Goal: Task Accomplishment & Management: Manage account settings

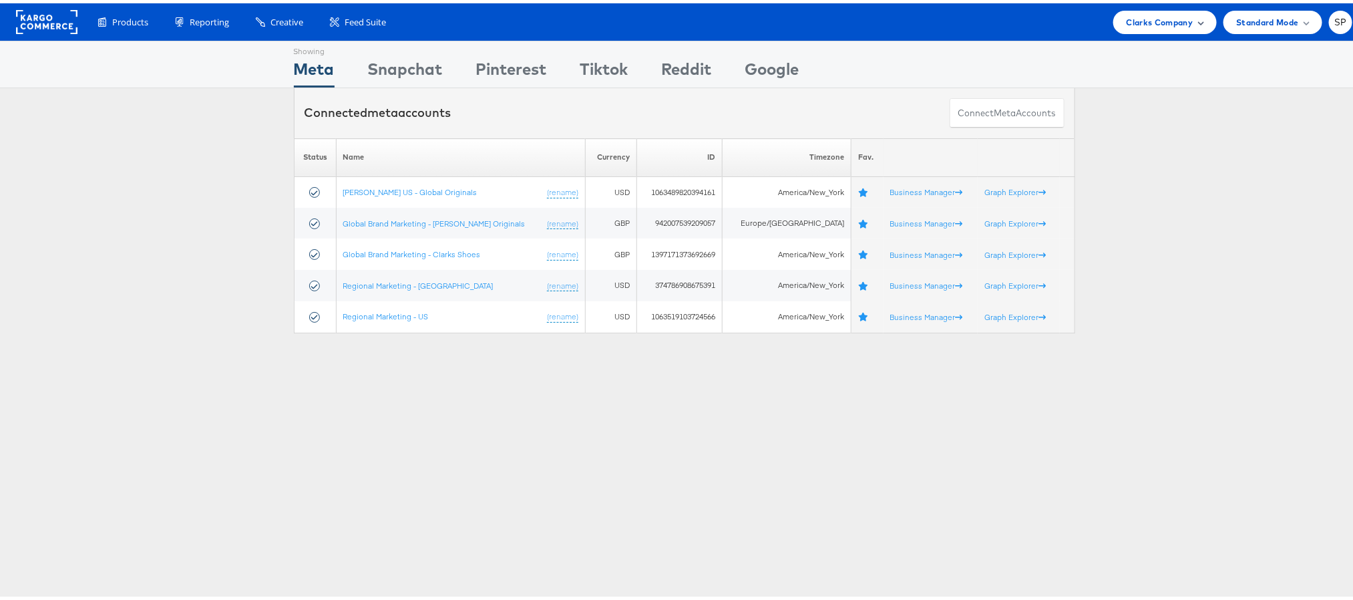
click at [1170, 21] on span "Clarks Company" at bounding box center [1160, 19] width 67 height 14
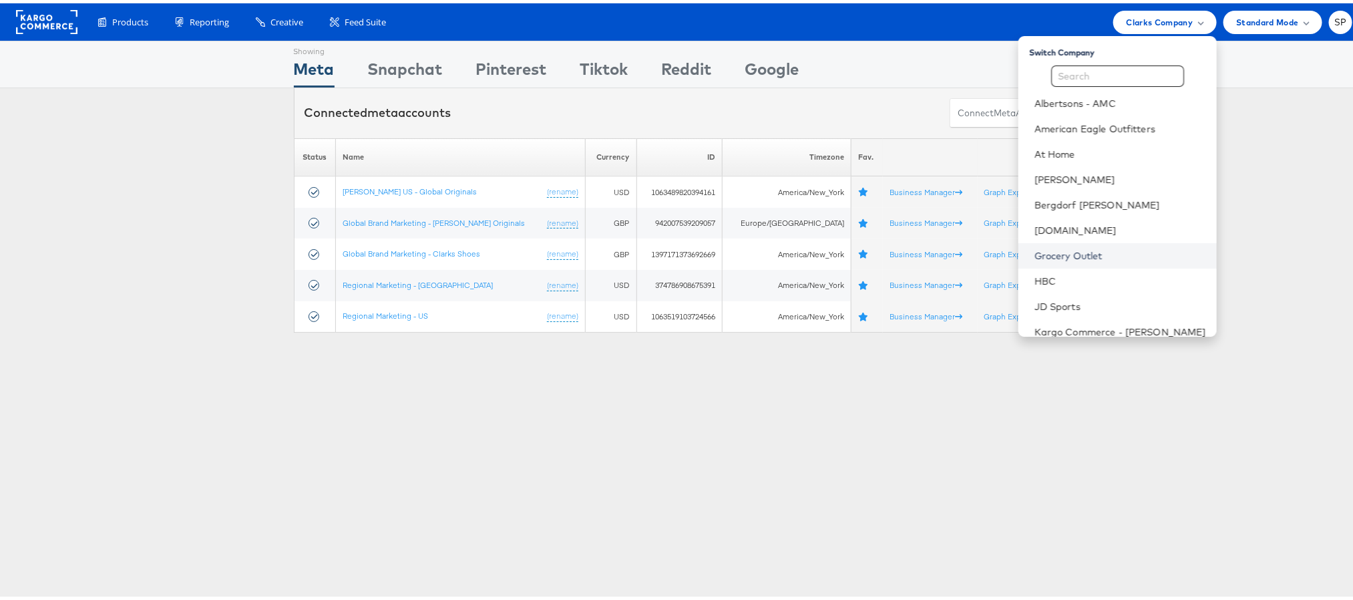
click at [1055, 246] on link "Grocery Outlet" at bounding box center [1121, 252] width 172 height 13
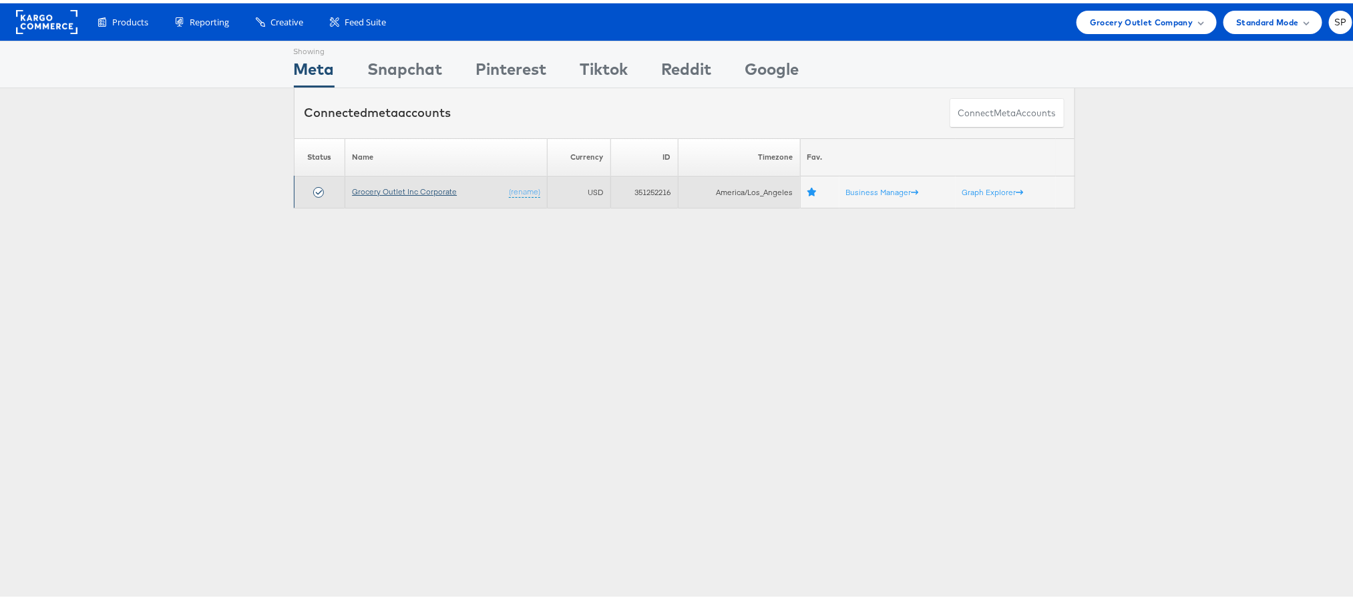
click at [431, 190] on link "Grocery Outlet Inc Corporate" at bounding box center [404, 188] width 105 height 10
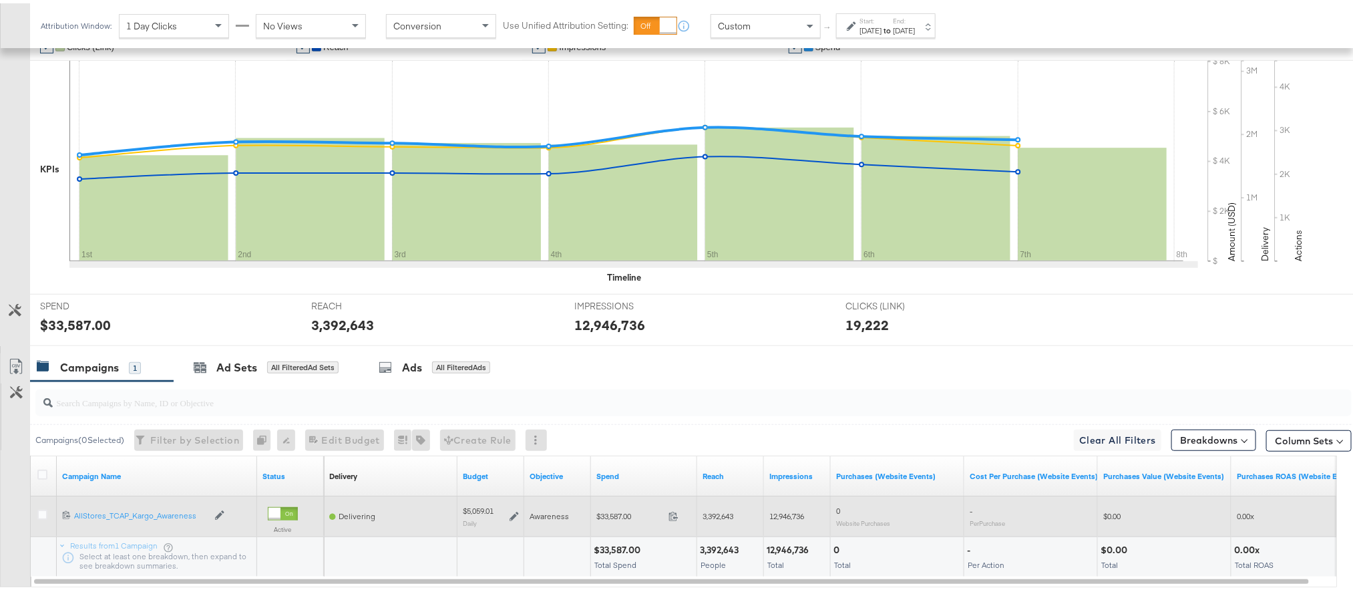
click at [512, 516] on icon at bounding box center [514, 512] width 9 height 9
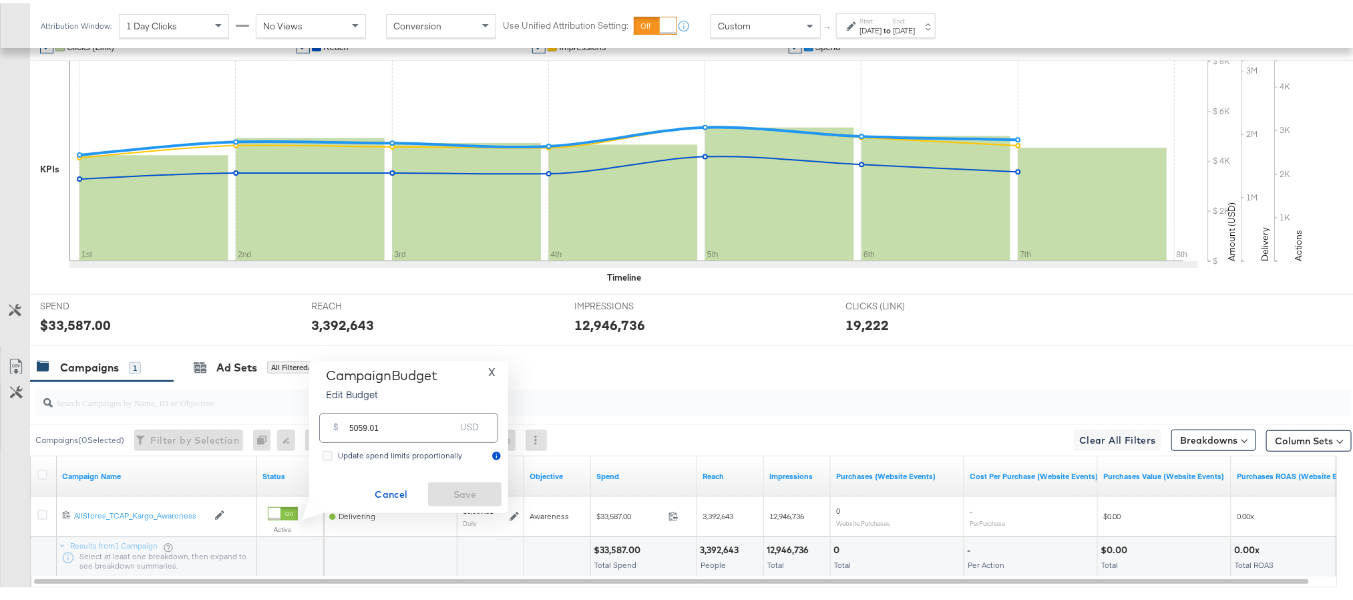
click at [419, 427] on input "5059.01" at bounding box center [402, 419] width 106 height 29
paste input "$5,058.89"
type input "5058.89"
click at [447, 491] on span "Save" at bounding box center [465, 491] width 63 height 17
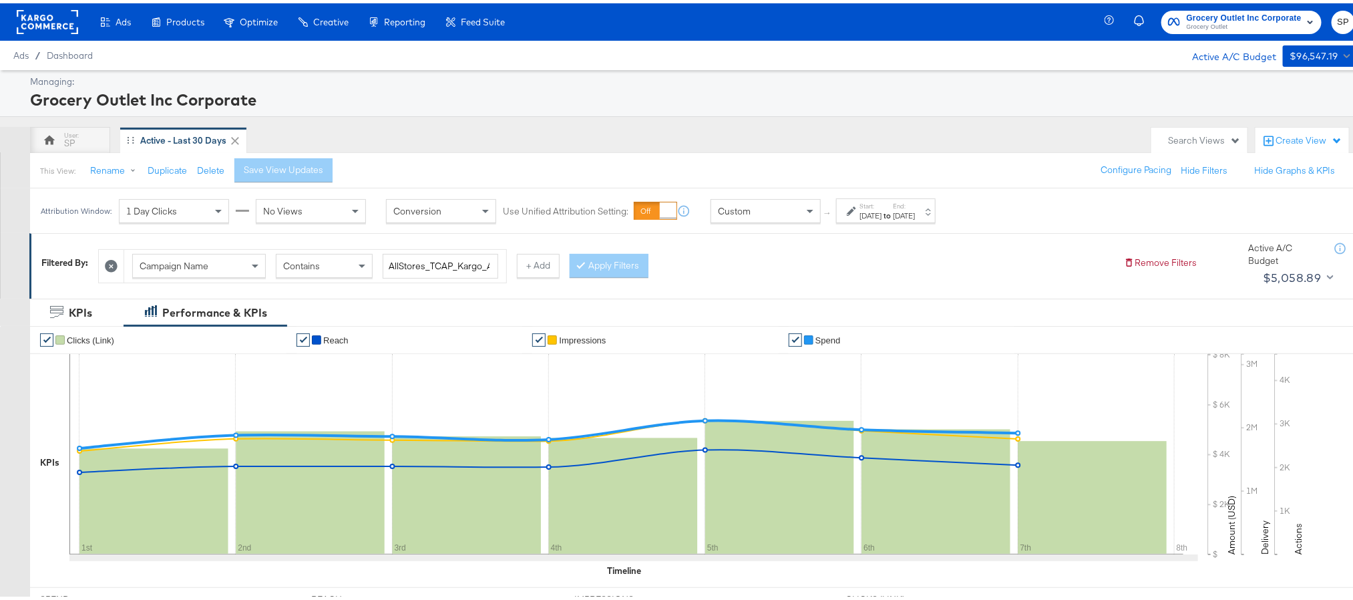
click at [50, 14] on rect at bounding box center [47, 19] width 61 height 24
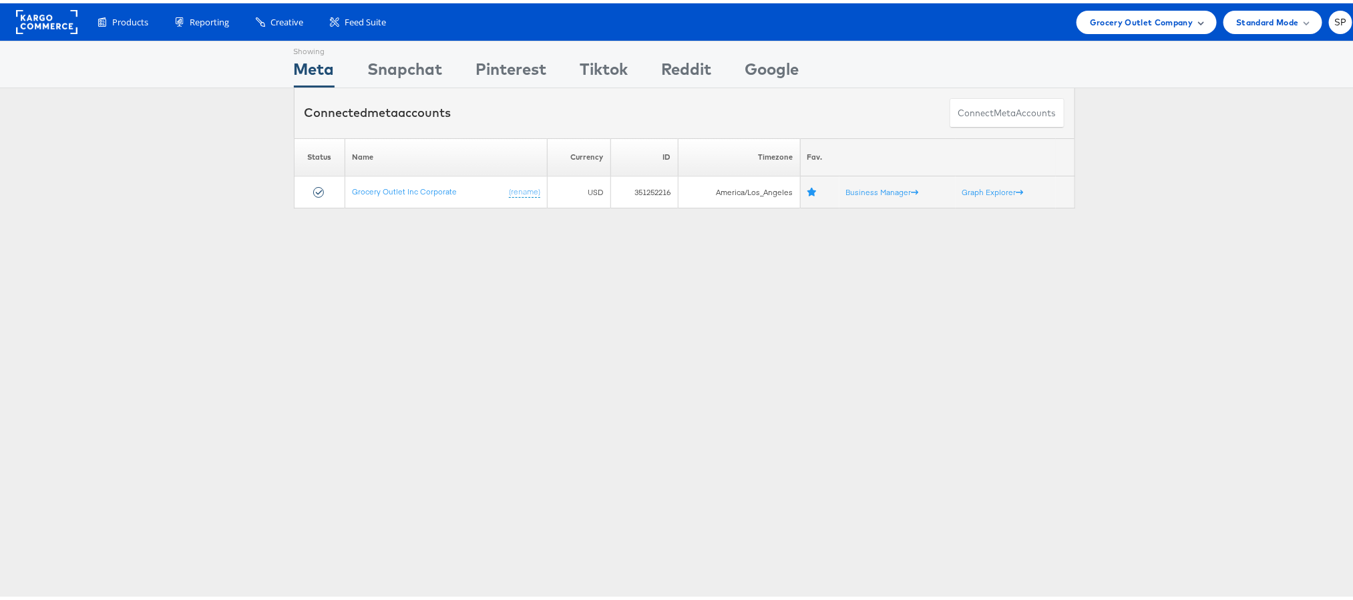
click at [1145, 20] on span "Grocery Outlet Company" at bounding box center [1142, 19] width 104 height 14
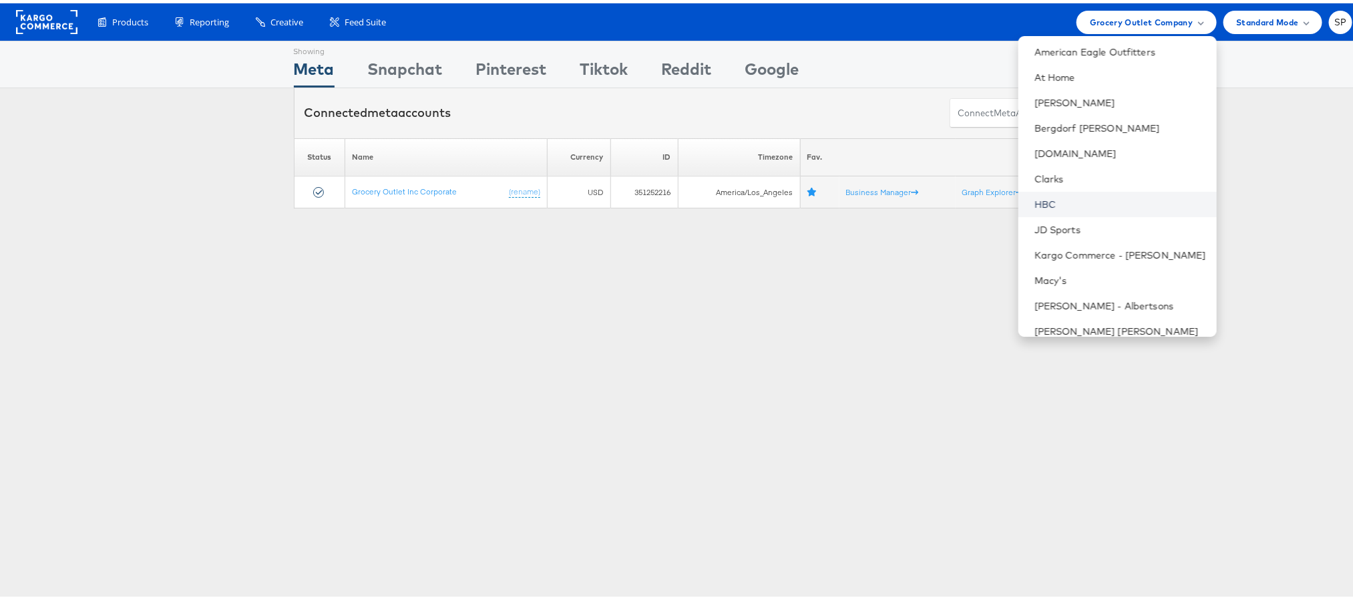
scroll to position [165, 0]
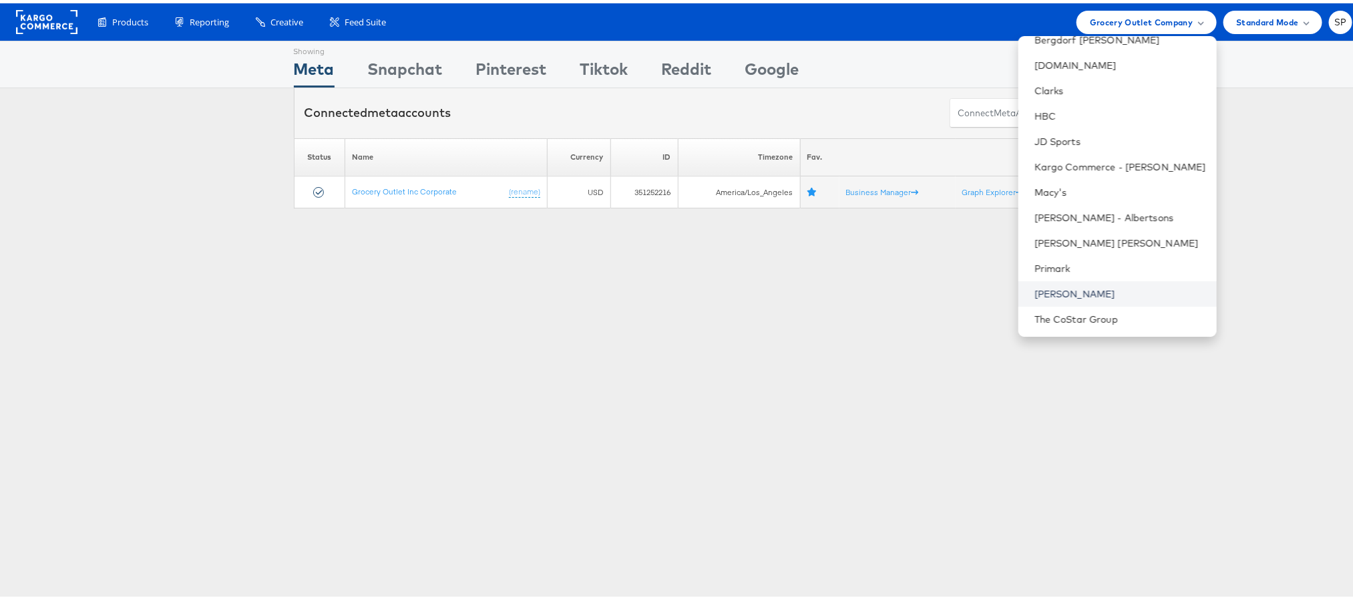
click at [1046, 287] on link "[PERSON_NAME]" at bounding box center [1121, 290] width 172 height 13
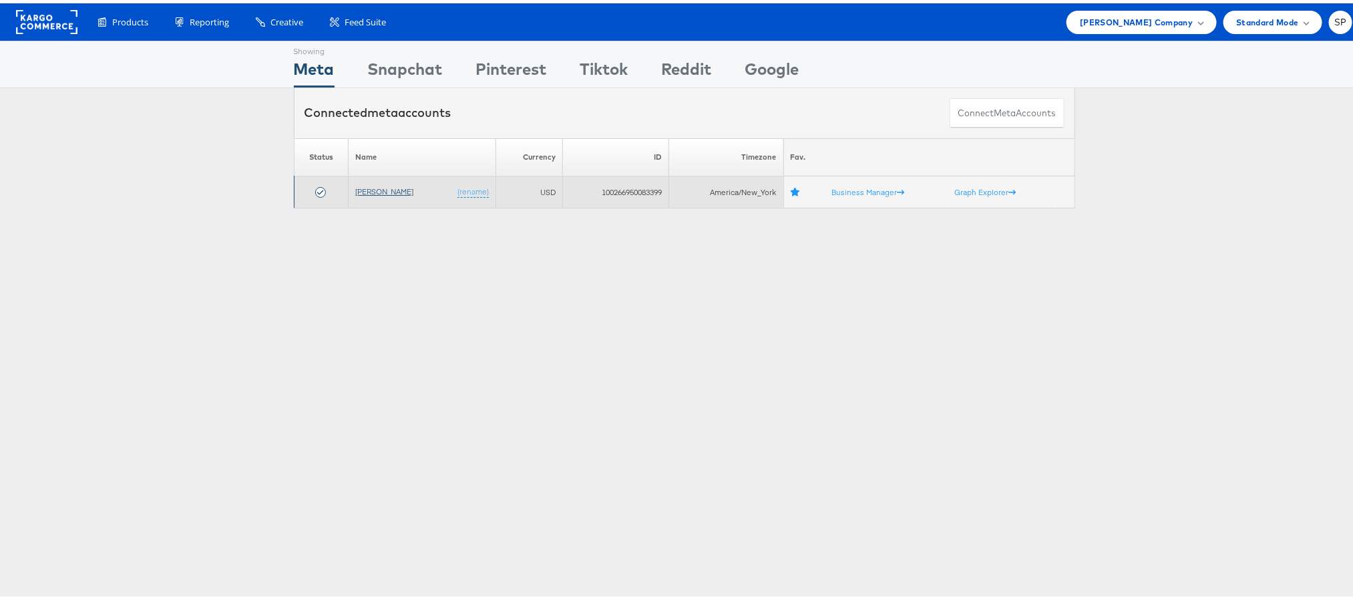
click at [361, 188] on link "[PERSON_NAME]" at bounding box center [384, 188] width 58 height 10
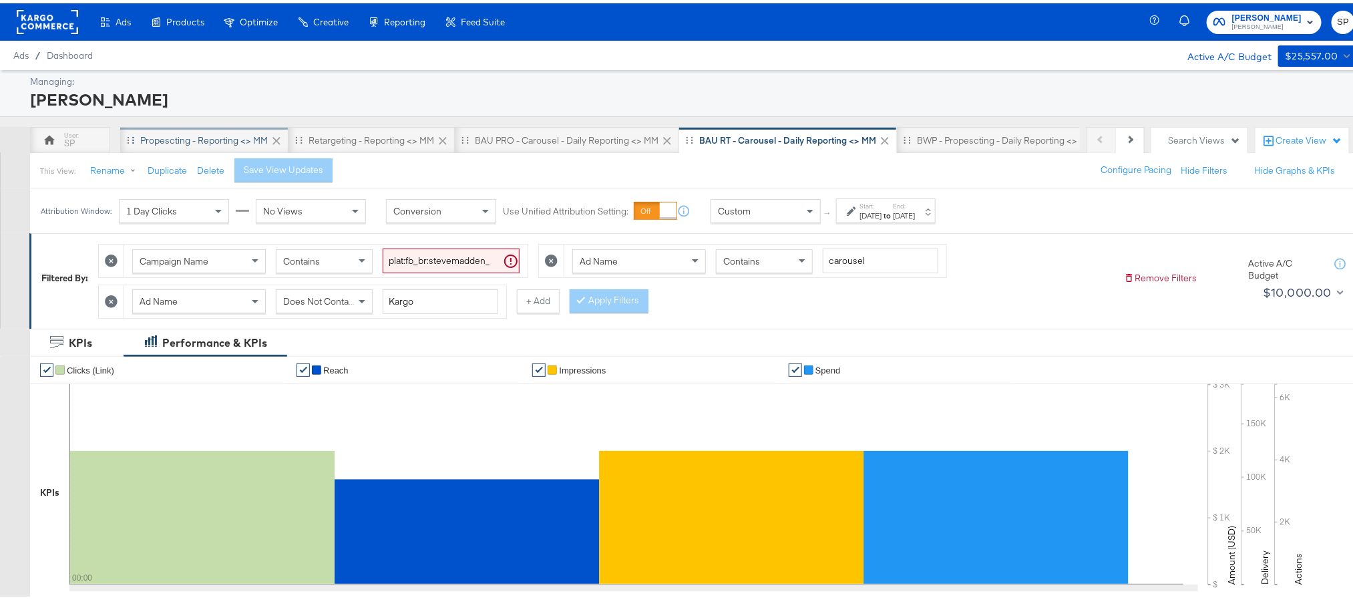
click at [232, 136] on div "Propescting - Reporting <> MM" at bounding box center [204, 137] width 128 height 13
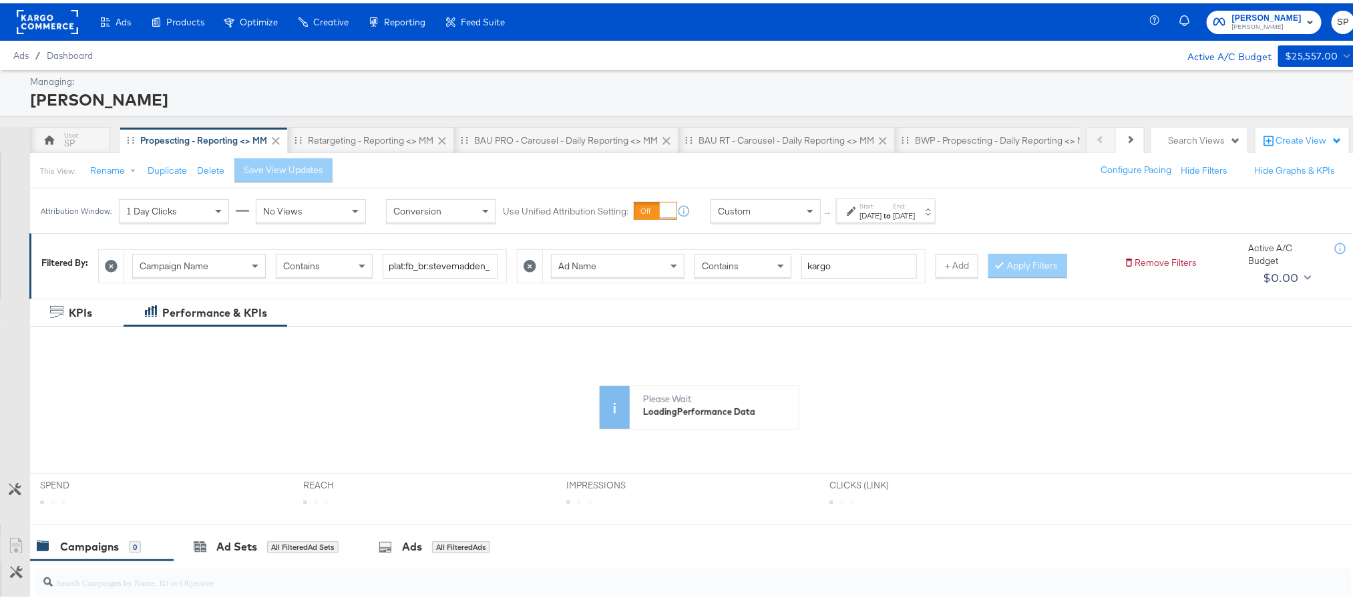
click at [487, 161] on div "This View: Rename Duplicate Delete Save View Updates Configure Pacing Hide Filt…" at bounding box center [698, 167] width 1339 height 36
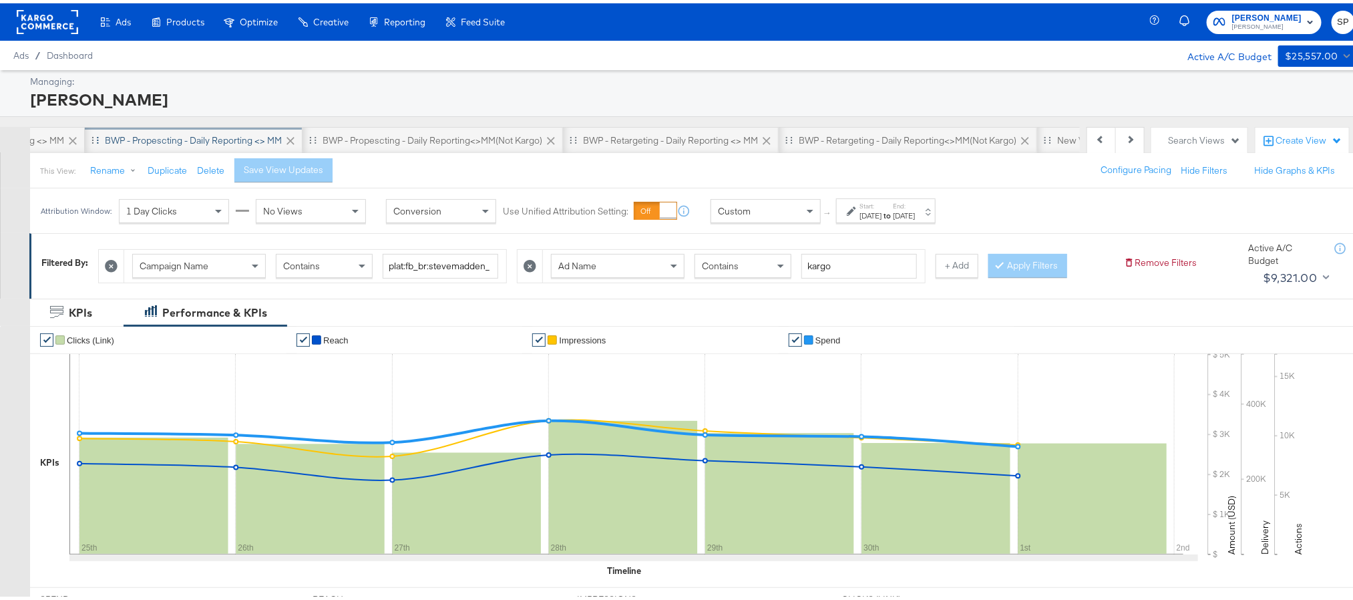
scroll to position [0, 808]
click at [259, 134] on div "BWP - Propescting - Daily Reporting <> MM" at bounding box center [195, 137] width 177 height 13
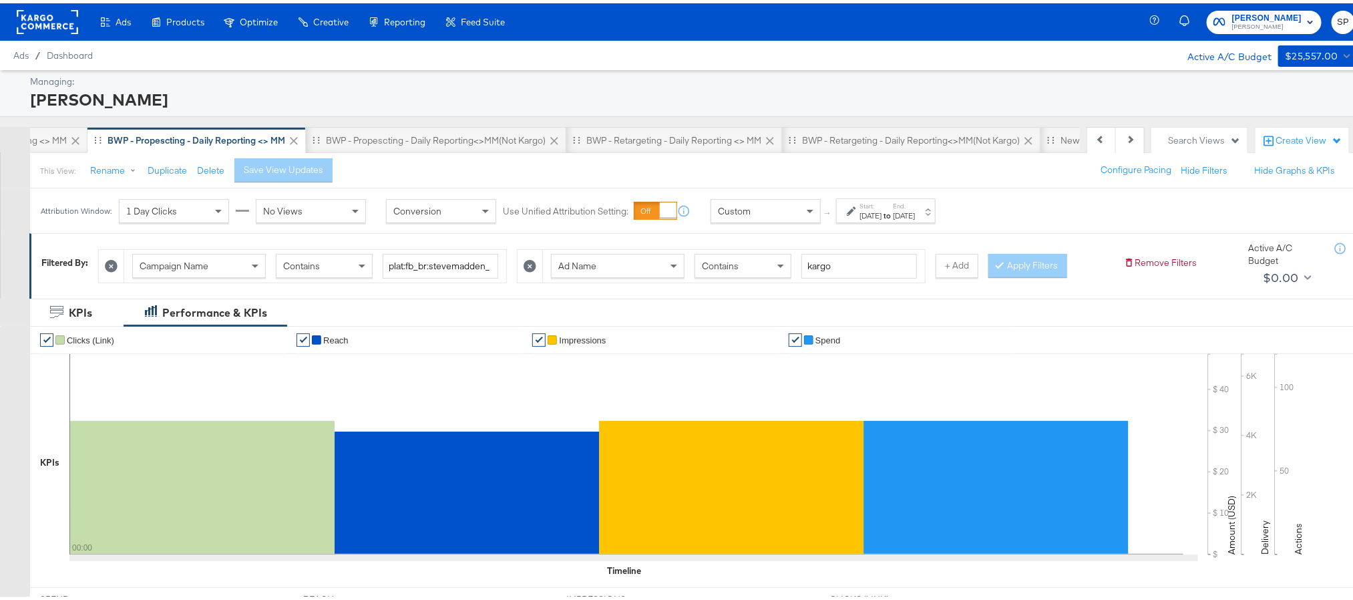
click at [882, 218] on div "Sep 29th 2025" at bounding box center [871, 212] width 22 height 11
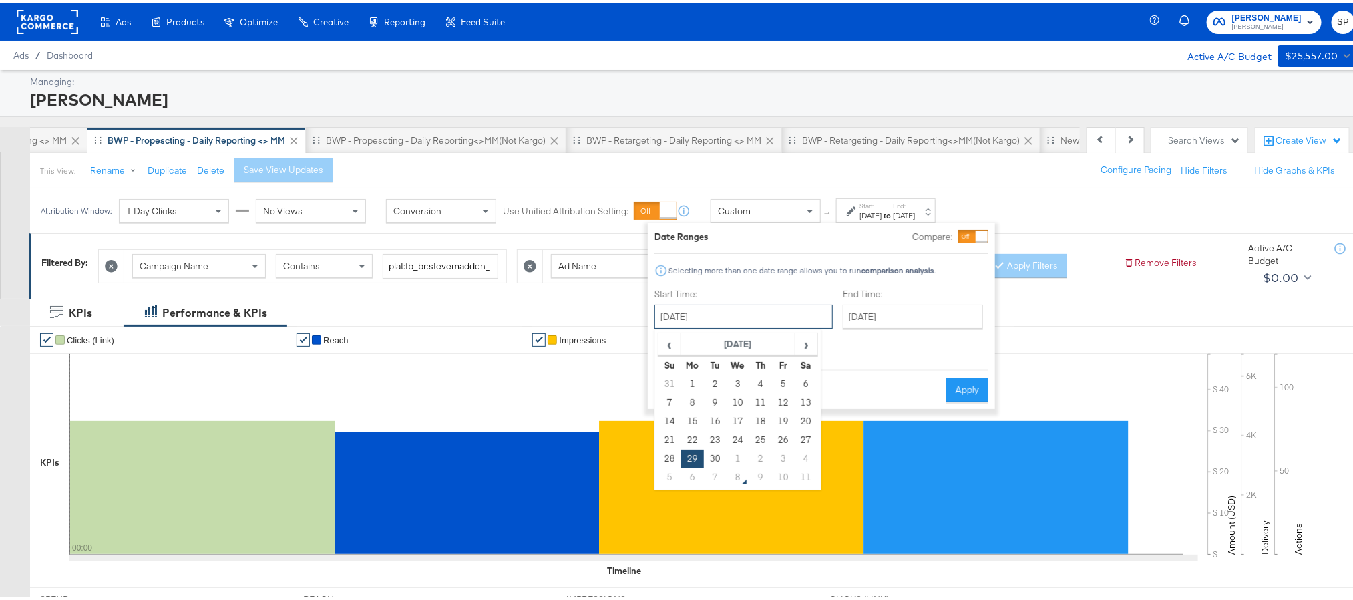
click at [770, 315] on input "September 29th 2025" at bounding box center [744, 313] width 178 height 24
click at [696, 473] on td "6" at bounding box center [692, 474] width 23 height 19
type input "October 6th 2025"
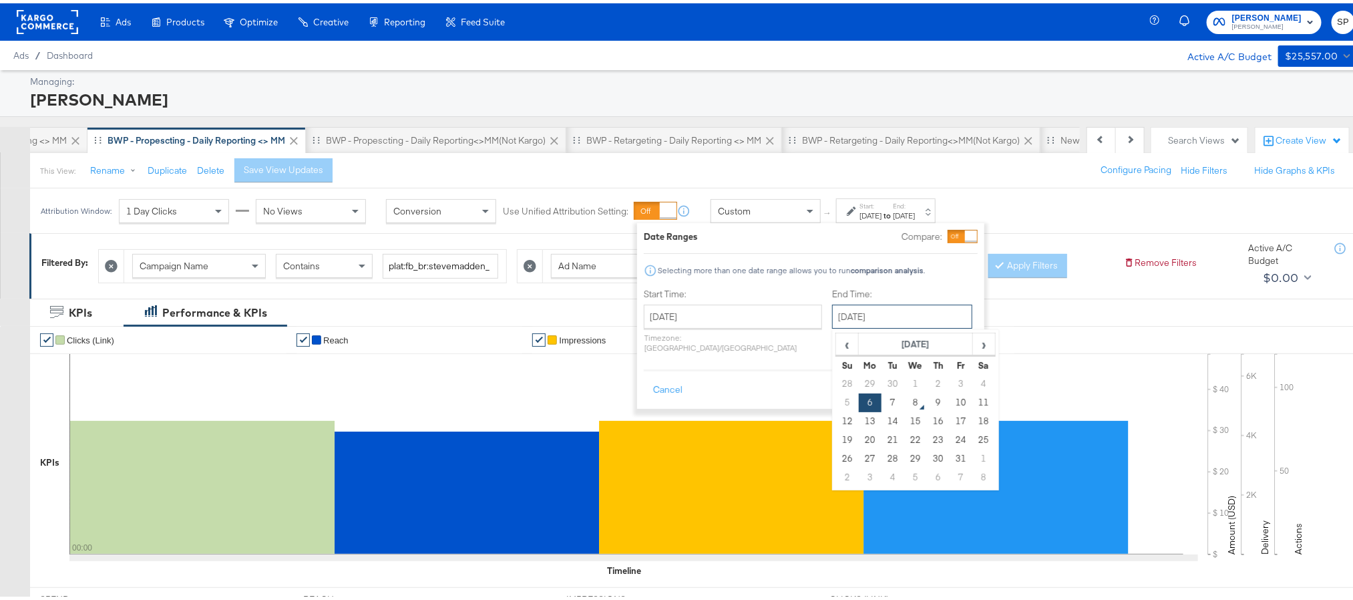
click at [850, 315] on input "October 6th 2025" at bounding box center [902, 313] width 140 height 24
click at [882, 397] on td "7" at bounding box center [893, 399] width 23 height 19
type input "October 7th 2025"
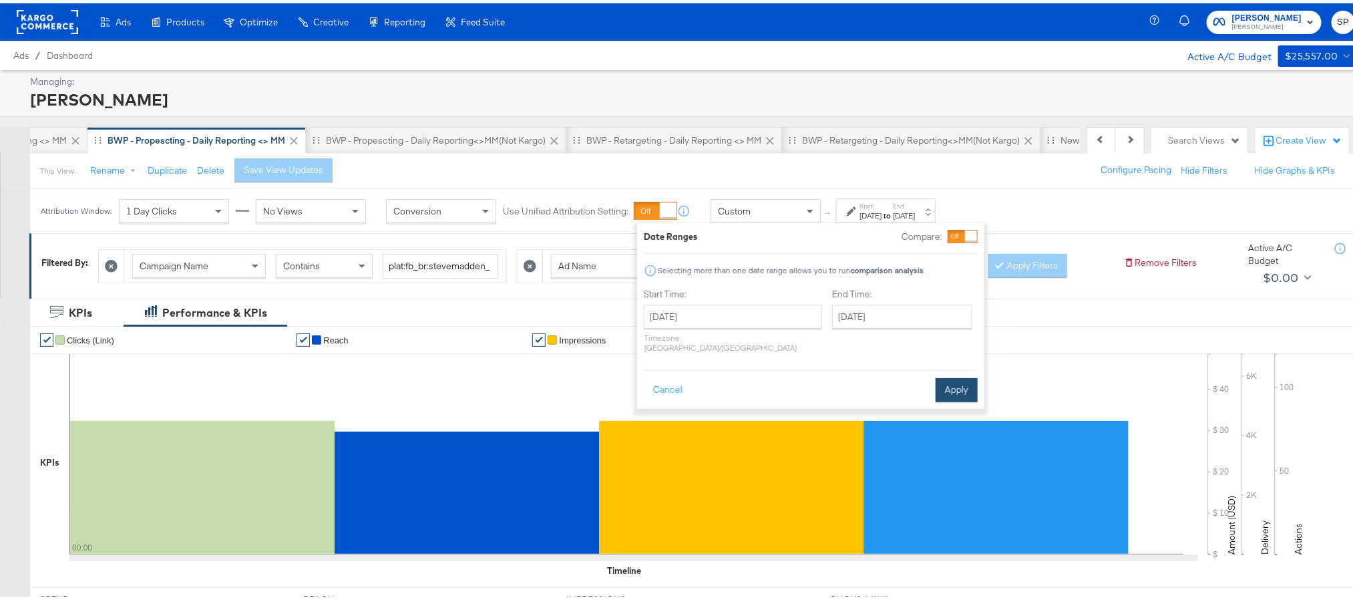
click at [951, 375] on button "Apply" at bounding box center [957, 387] width 42 height 24
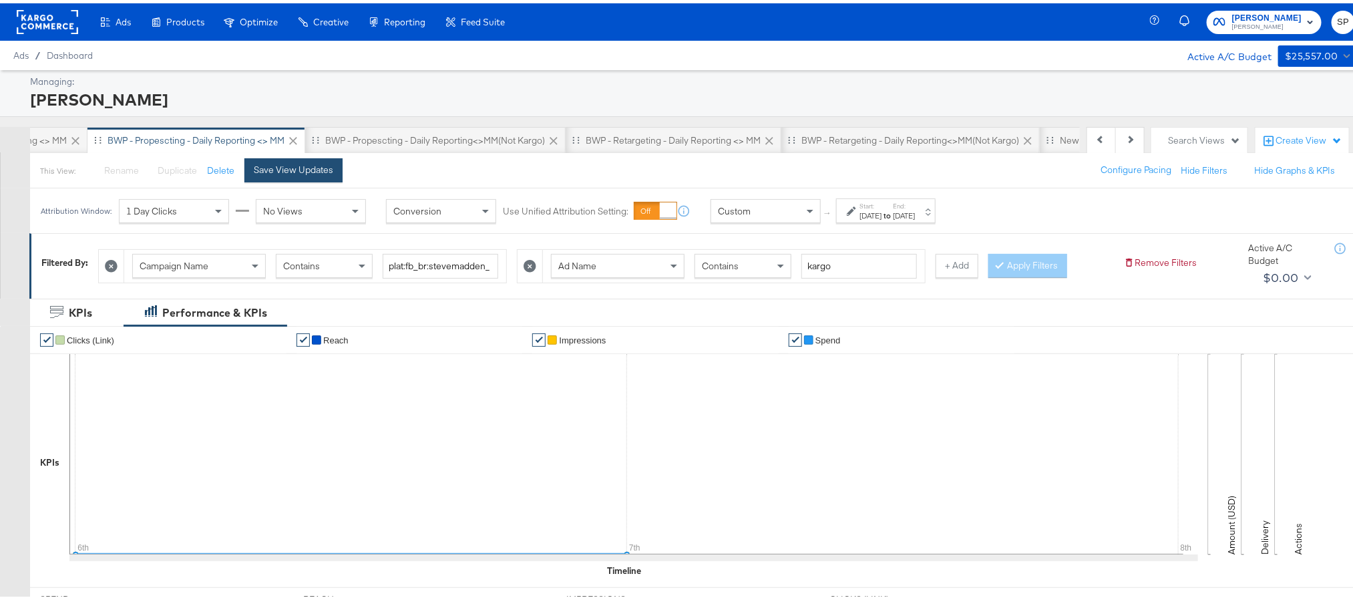
click at [277, 169] on div "Save View Updates" at bounding box center [293, 166] width 79 height 13
click at [674, 150] on div "BWP - Retargeting - Daily Reporting <> MM" at bounding box center [695, 137] width 216 height 27
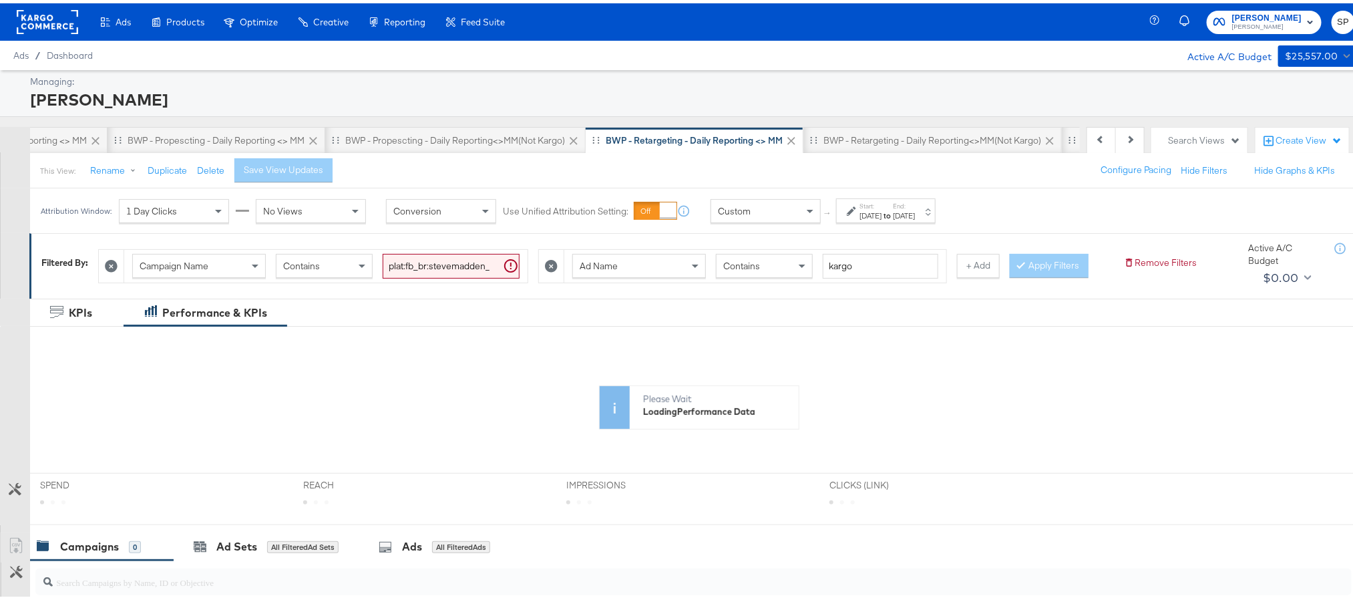
click at [876, 209] on div "Sep 29th 2025" at bounding box center [871, 212] width 22 height 11
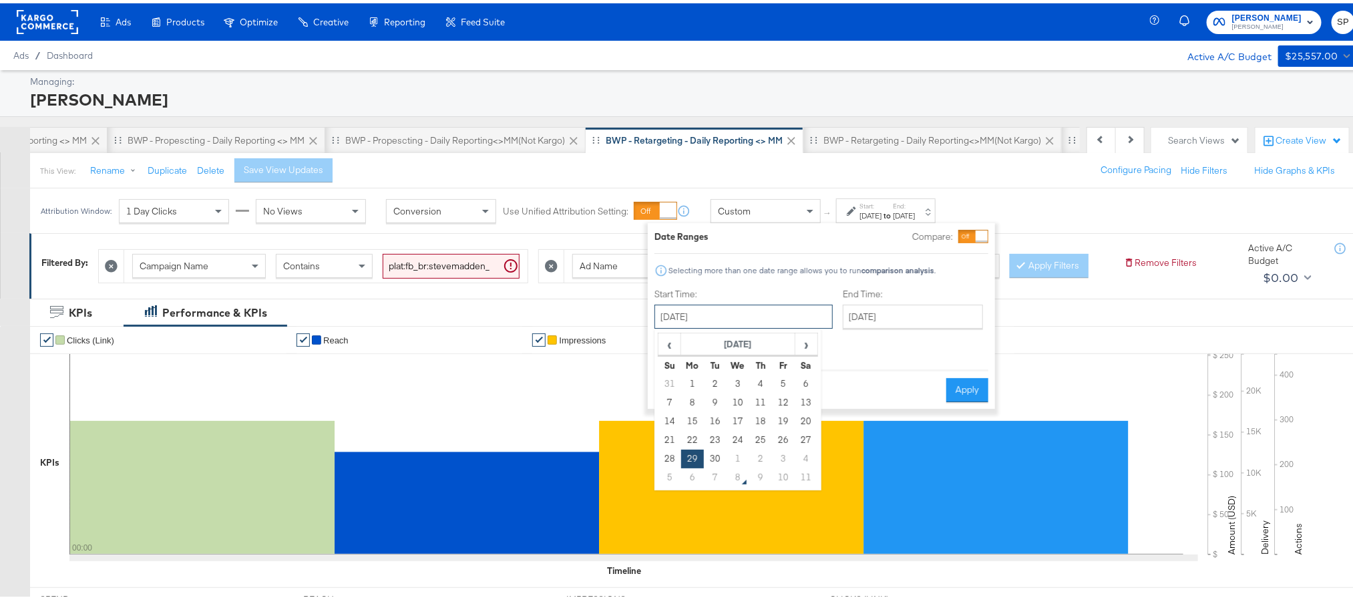
click at [693, 315] on input "September 29th 2025" at bounding box center [744, 313] width 178 height 24
click at [691, 471] on td "6" at bounding box center [692, 474] width 23 height 19
type input "October 6th 2025"
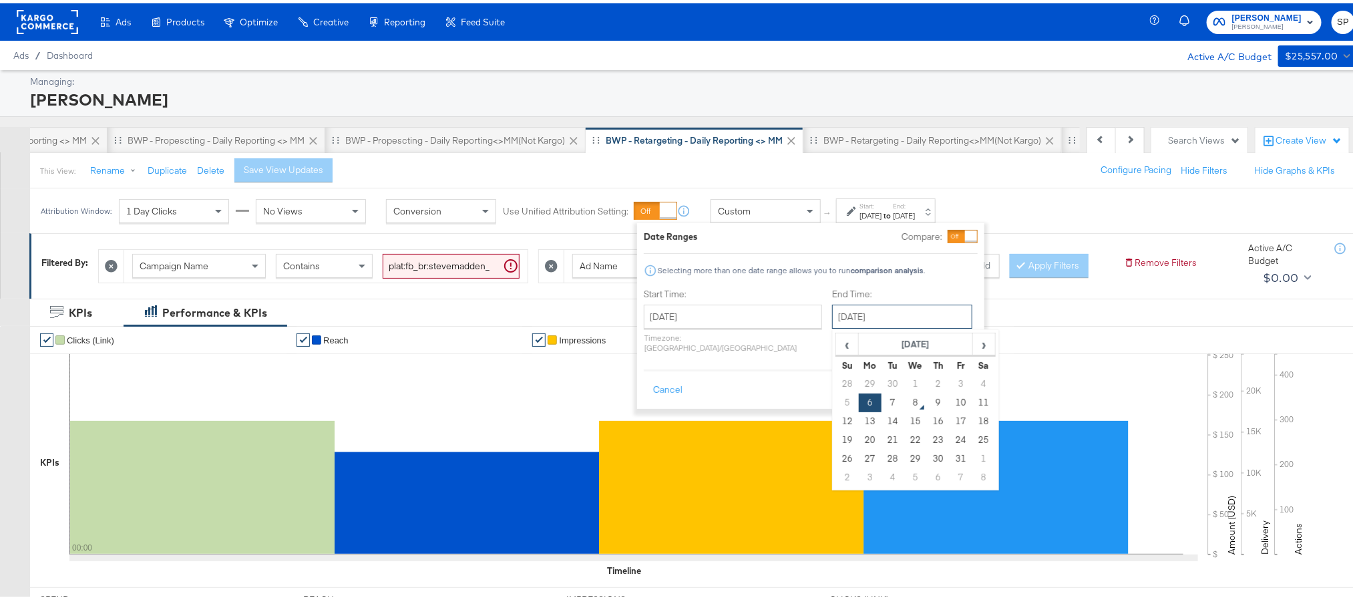
click at [856, 307] on input "October 6th 2025" at bounding box center [902, 313] width 140 height 24
click at [882, 393] on td "7" at bounding box center [893, 399] width 23 height 19
type input "October 7th 2025"
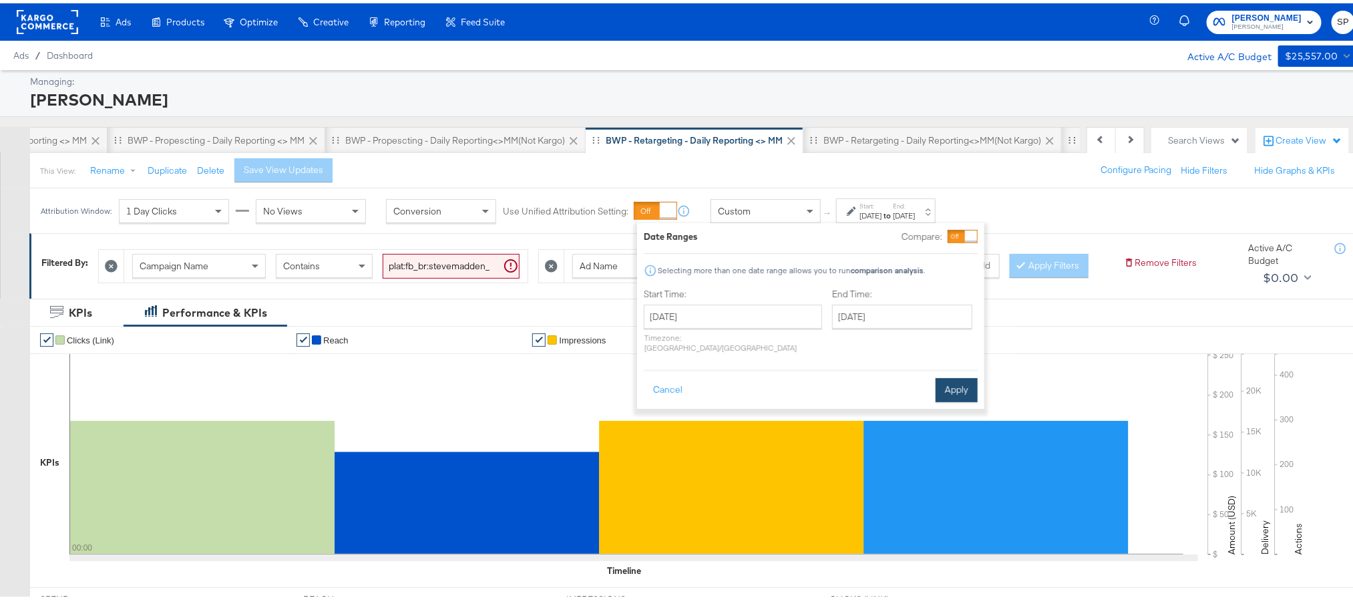
click at [949, 379] on button "Apply" at bounding box center [957, 387] width 42 height 24
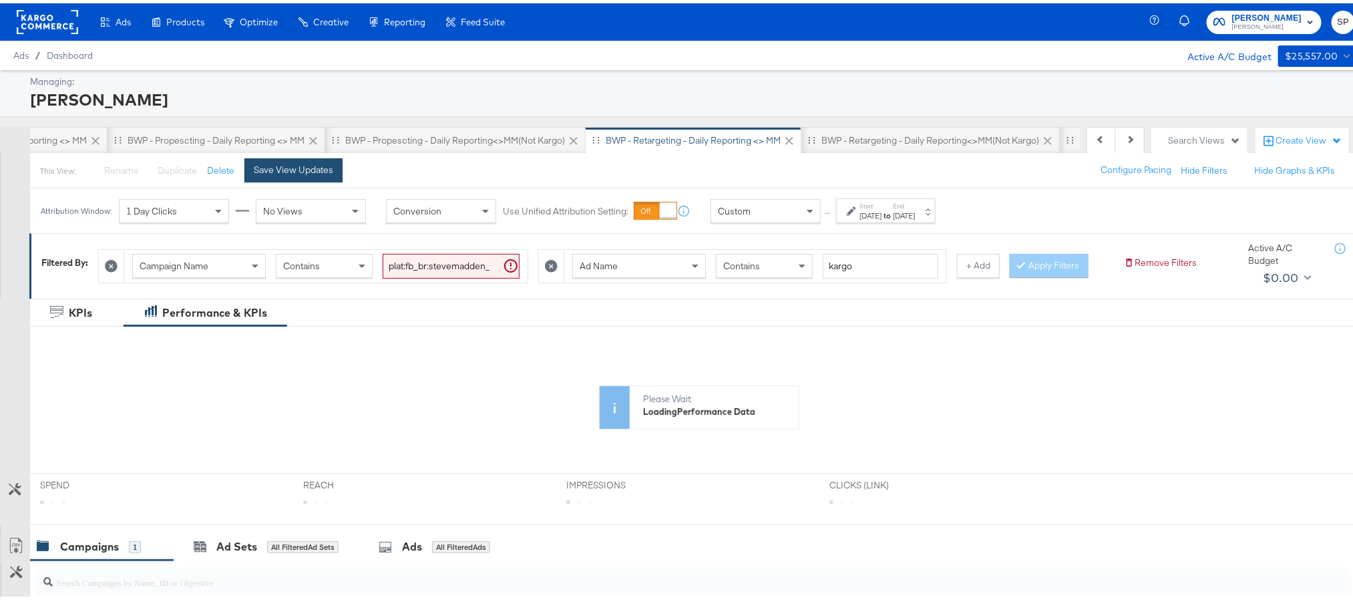
click at [323, 165] on div "Save View Updates" at bounding box center [293, 166] width 79 height 13
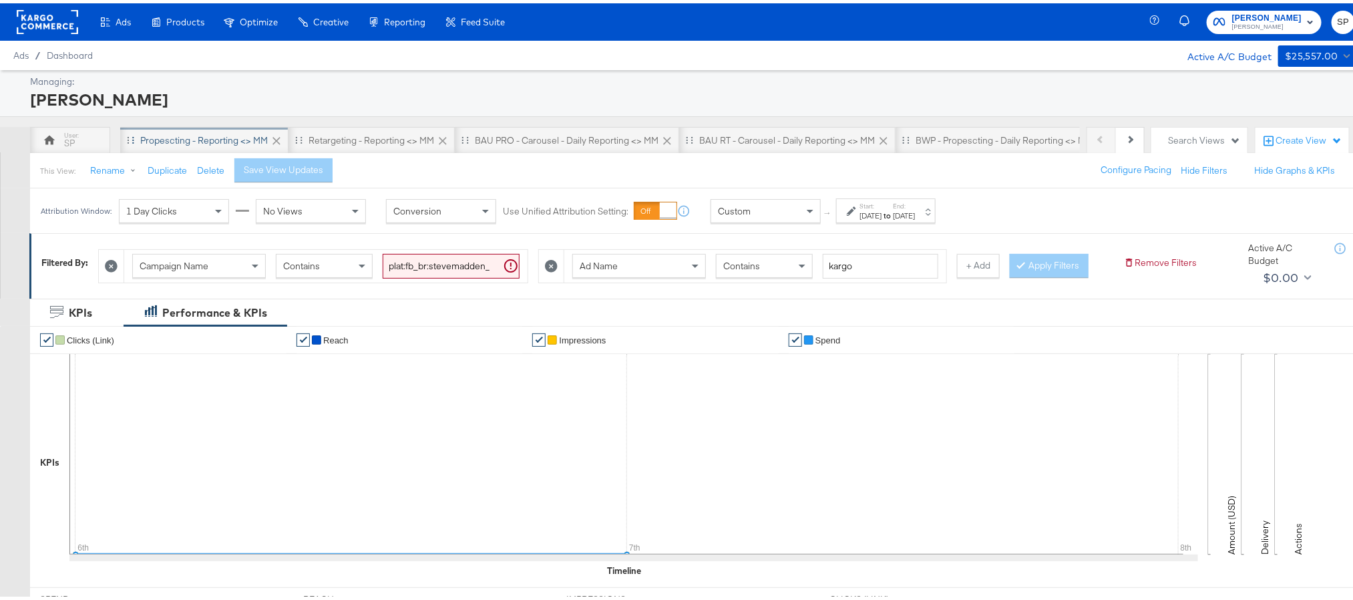
click at [227, 131] on div "Propescting - Reporting <> MM" at bounding box center [204, 137] width 128 height 13
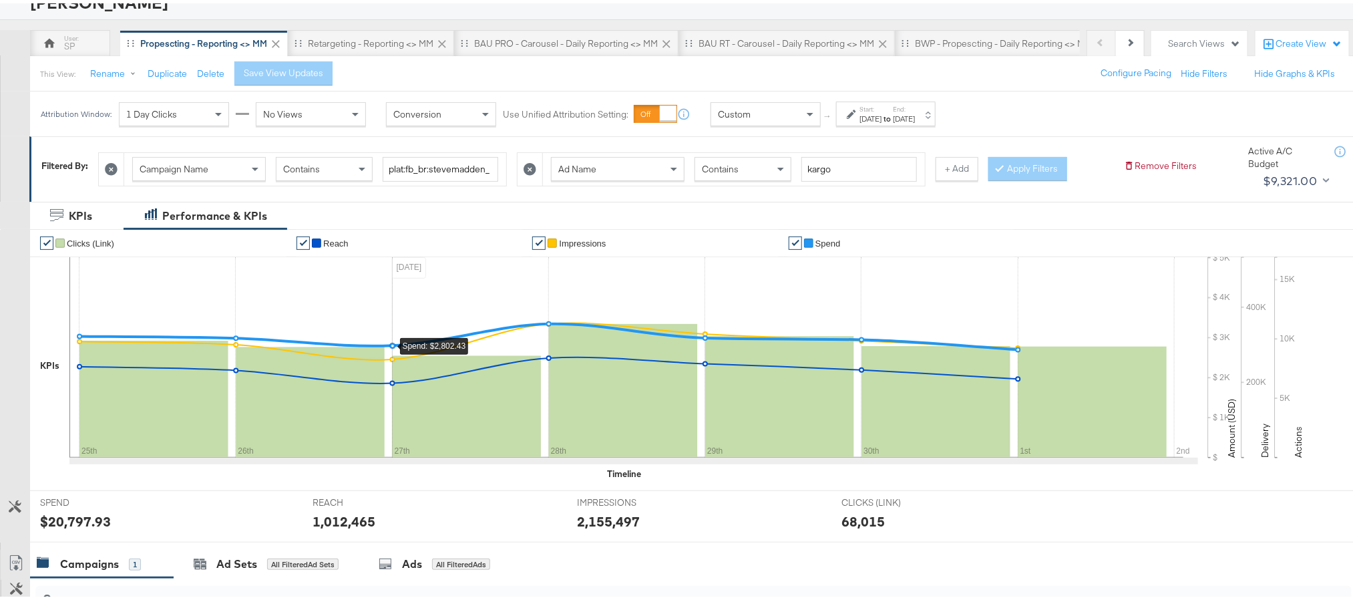
scroll to position [98, 0]
click at [915, 111] on div "Oct 1st 2025" at bounding box center [904, 114] width 22 height 11
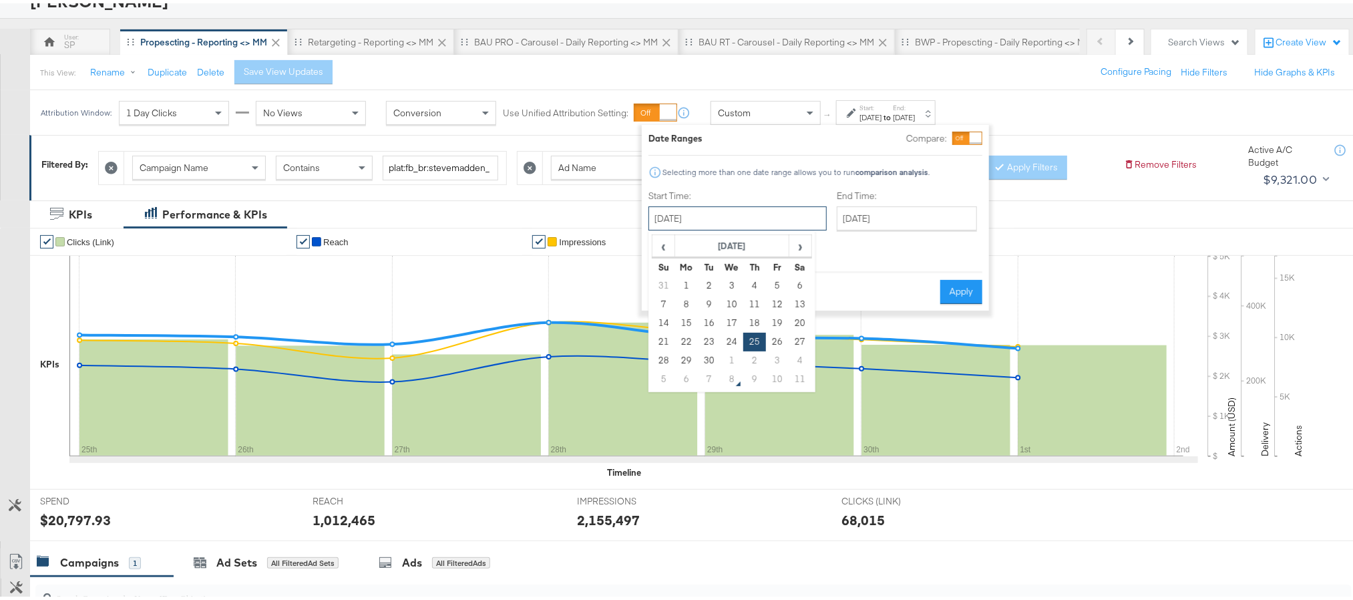
click at [768, 215] on input "September 25th 2025" at bounding box center [738, 215] width 178 height 24
click at [689, 377] on td "6" at bounding box center [686, 376] width 23 height 19
type input "October 6th 2025"
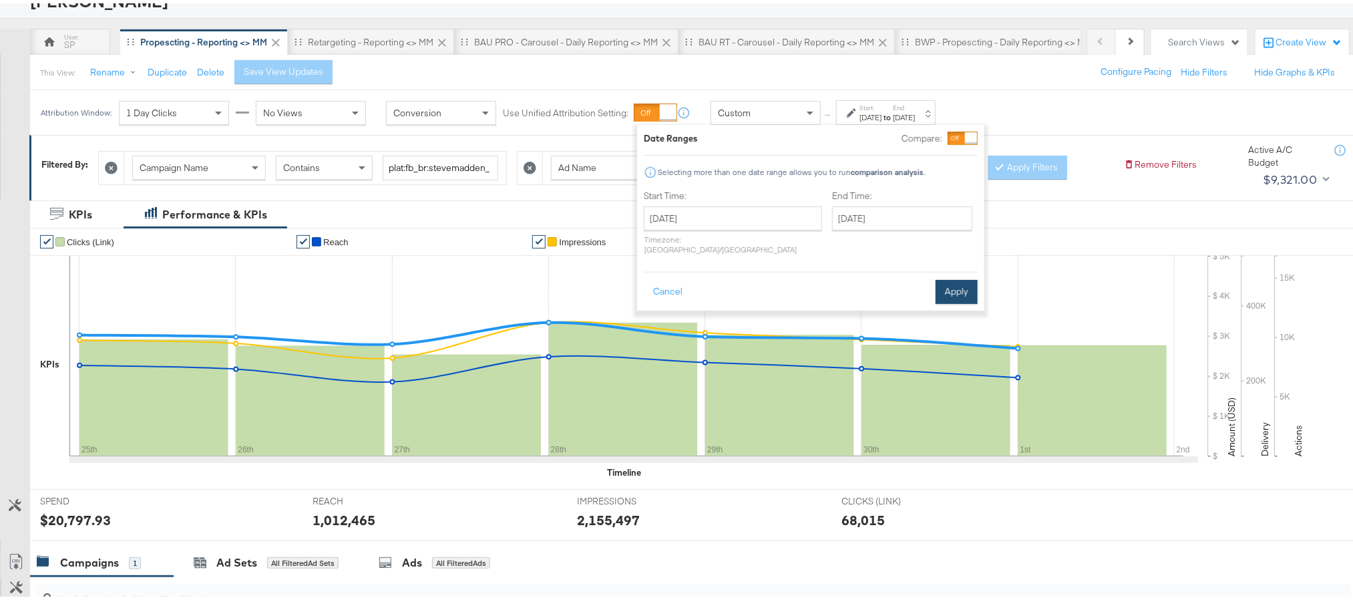
click at [956, 279] on button "Apply" at bounding box center [957, 289] width 42 height 24
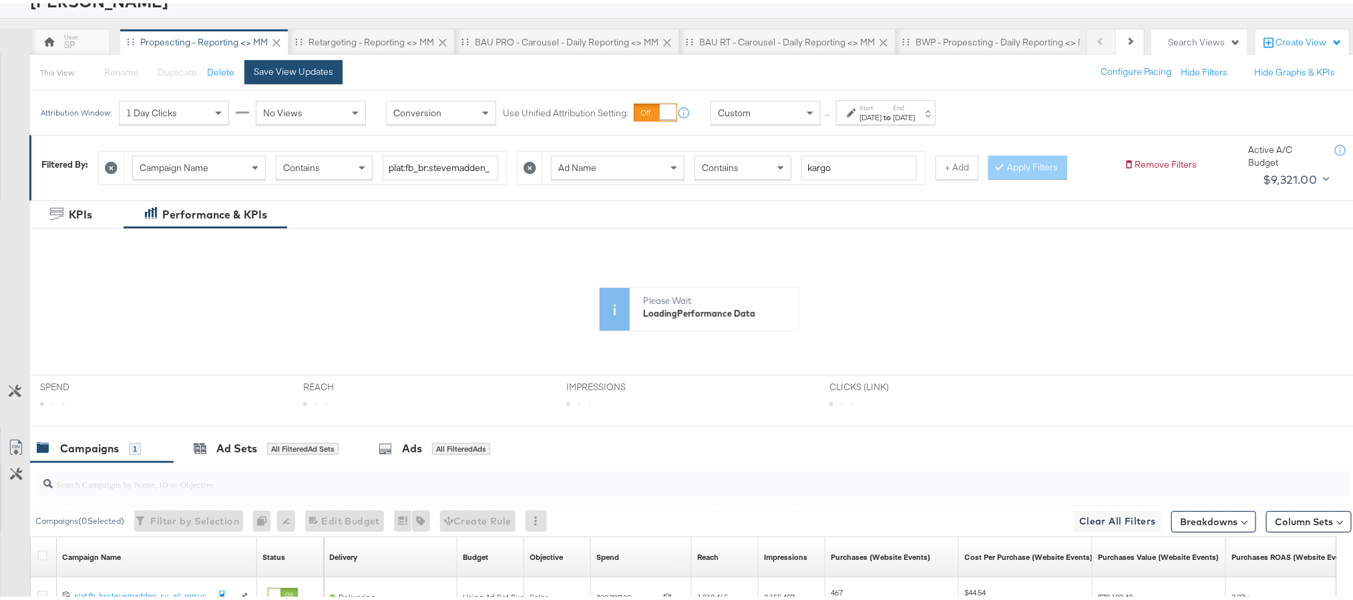
click at [323, 63] on div "Save View Updates" at bounding box center [293, 68] width 79 height 13
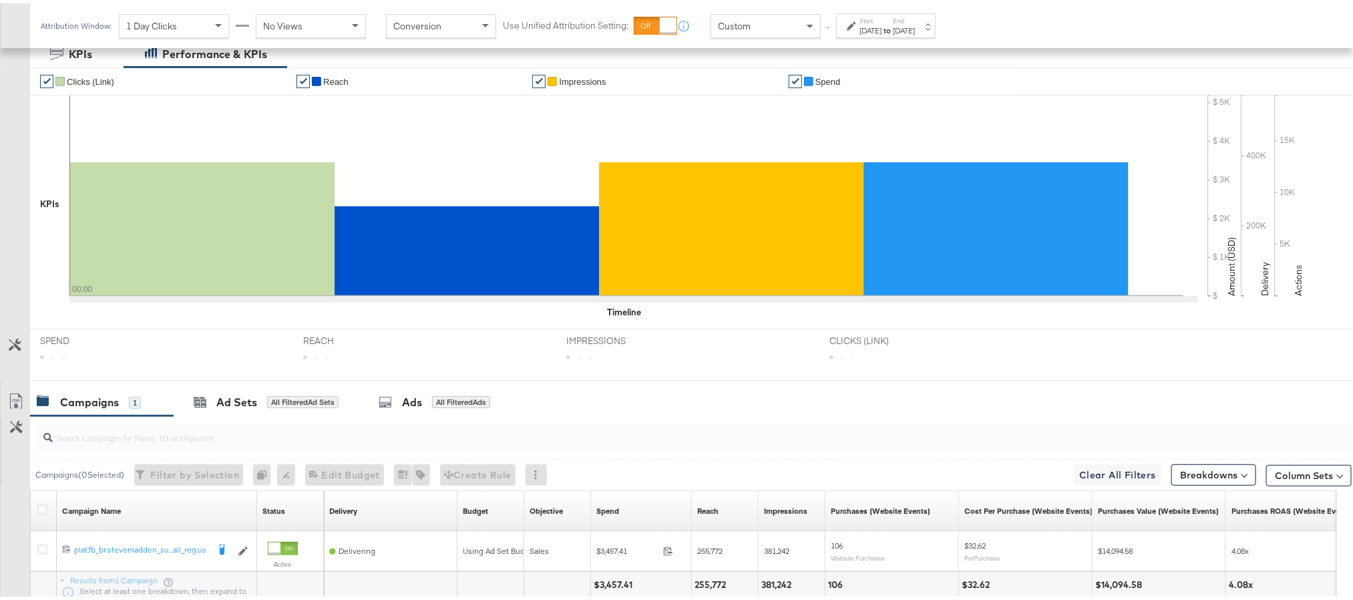
scroll to position [285, 0]
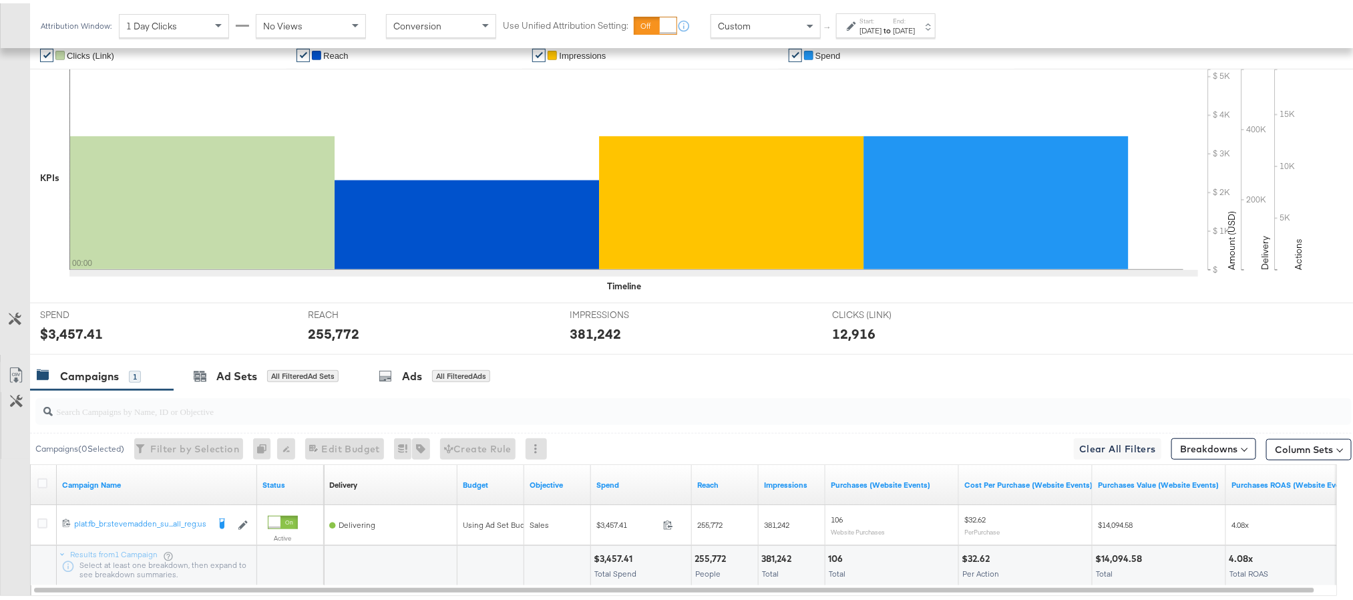
click at [66, 335] on div "$3,457.41" at bounding box center [71, 330] width 63 height 19
copy div "3,457.41"
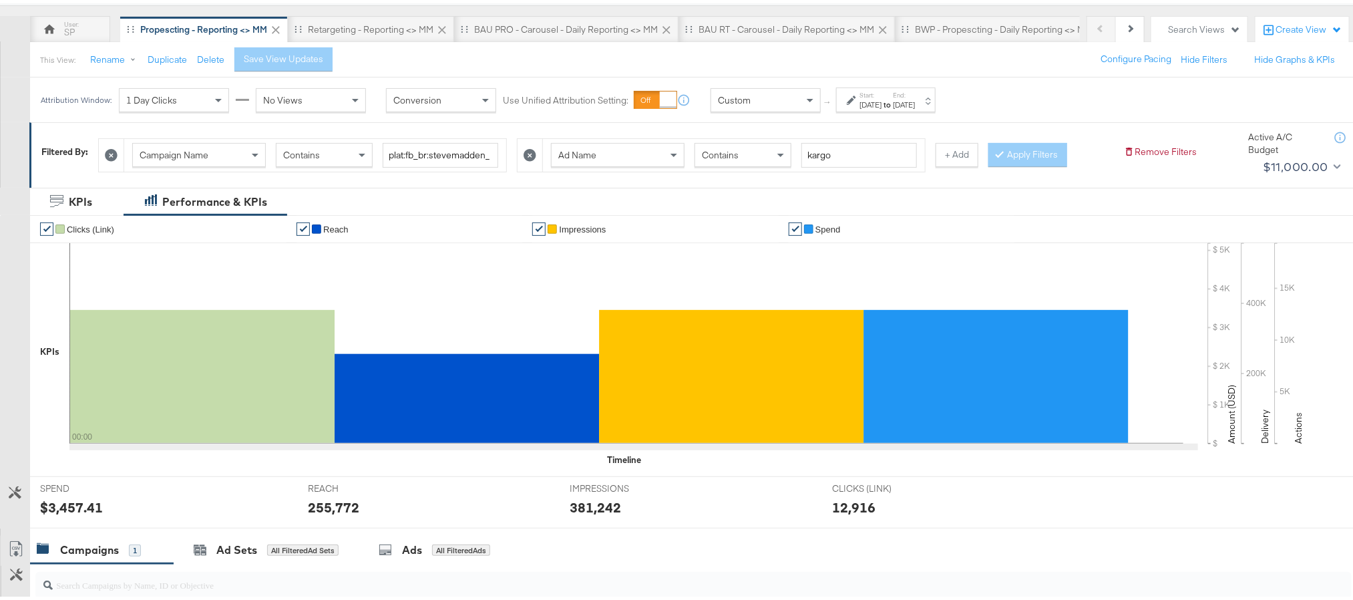
scroll to position [122, 0]
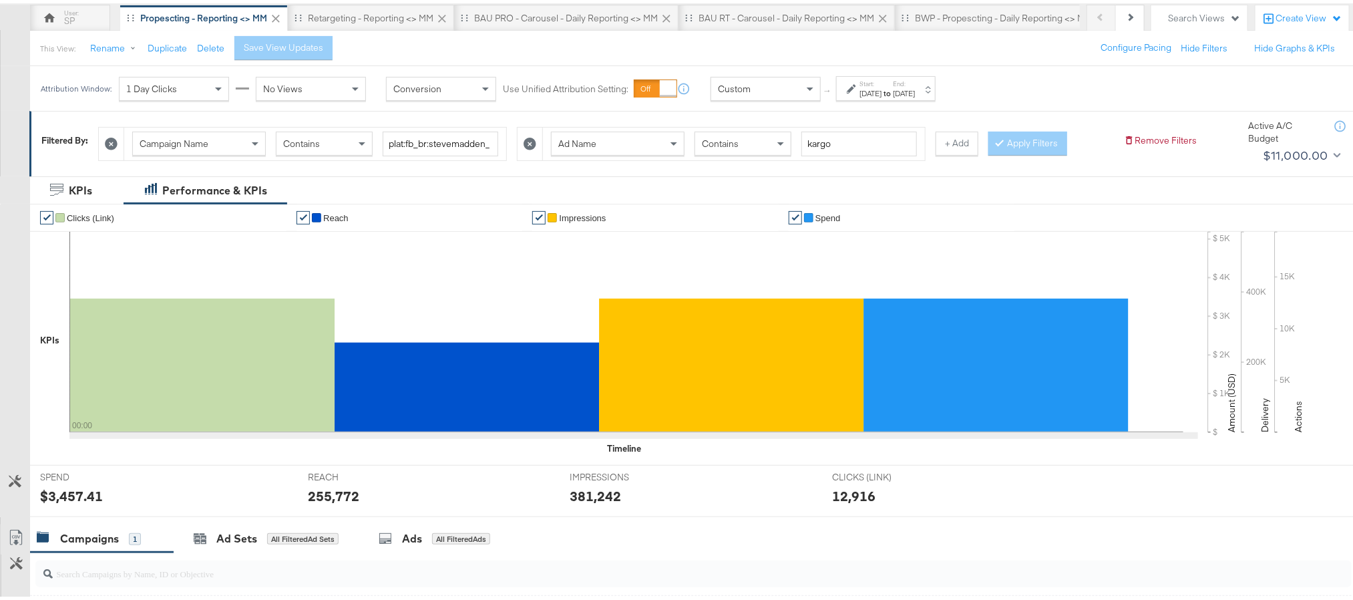
click at [67, 495] on div "$3,457.41" at bounding box center [71, 492] width 63 height 19
copy div "3,457.41"
click at [325, 492] on div "255,772" at bounding box center [333, 492] width 51 height 19
copy div "255,772"
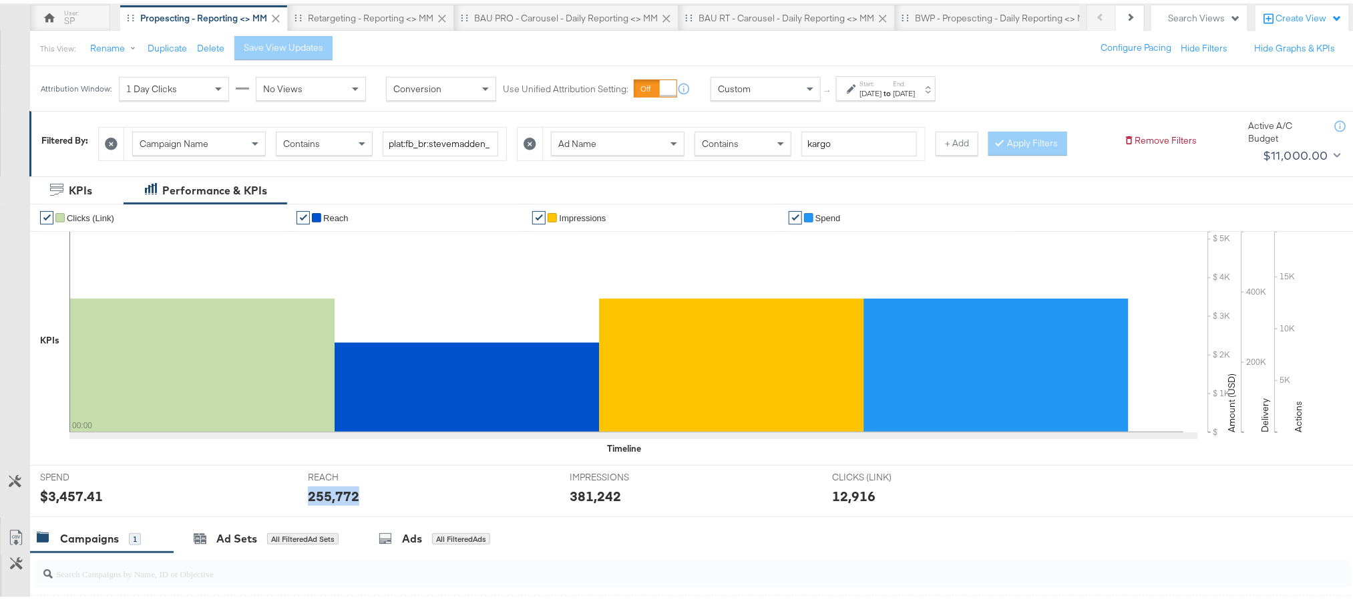
click at [325, 492] on div "255,772" at bounding box center [333, 492] width 51 height 19
click at [599, 495] on div "381,242" at bounding box center [595, 492] width 51 height 19
copy div "381,242"
click at [599, 495] on div "381,242" at bounding box center [595, 492] width 51 height 19
click at [882, 86] on div "Oct 6th 2025" at bounding box center [871, 90] width 22 height 11
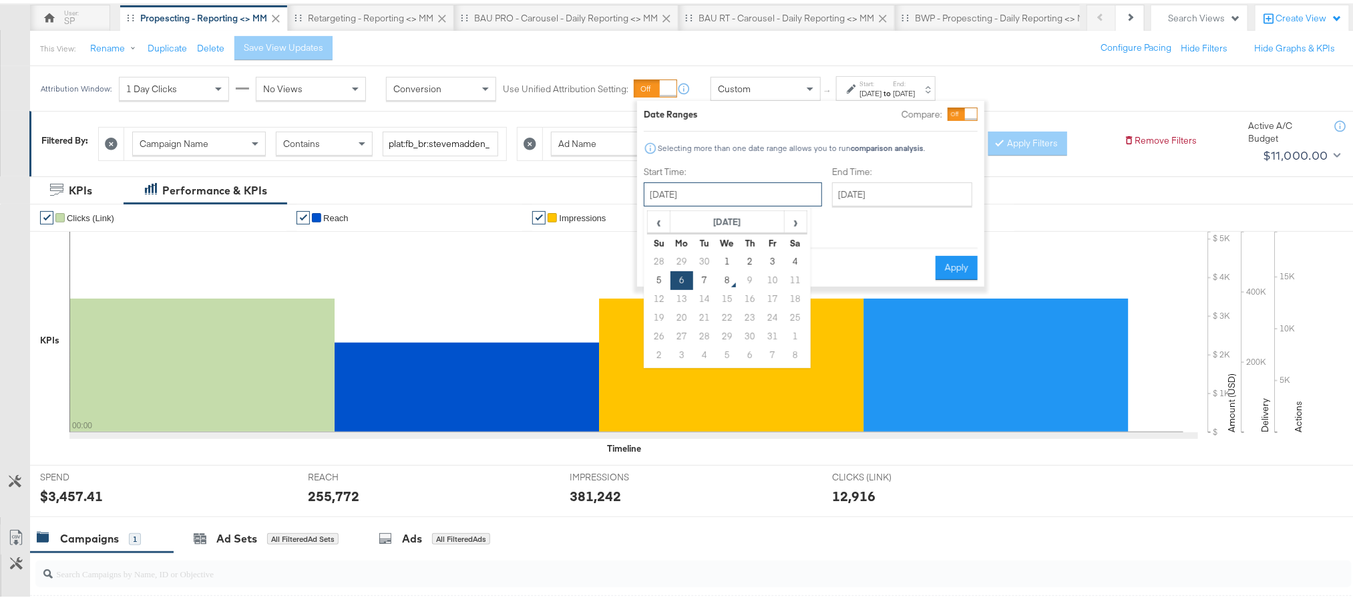
click at [684, 199] on input "October 6th 2025" at bounding box center [733, 191] width 178 height 24
click at [707, 275] on td "7" at bounding box center [704, 277] width 23 height 19
type input "October 7th 2025"
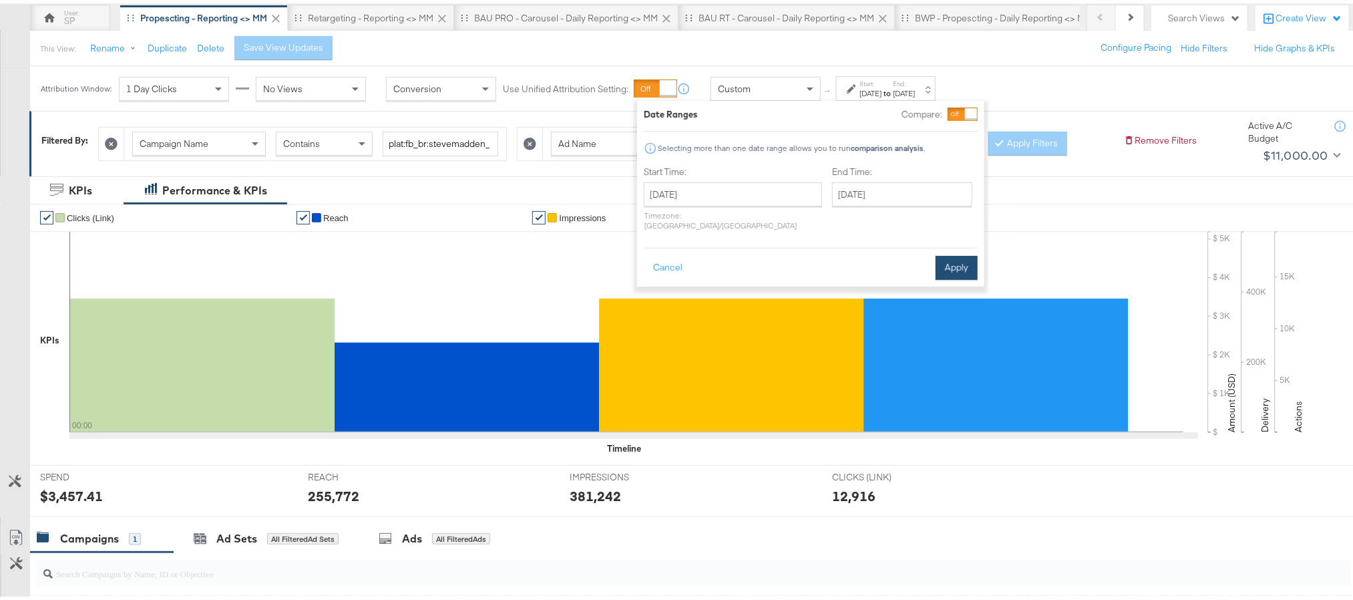
click at [942, 253] on button "Apply" at bounding box center [957, 265] width 42 height 24
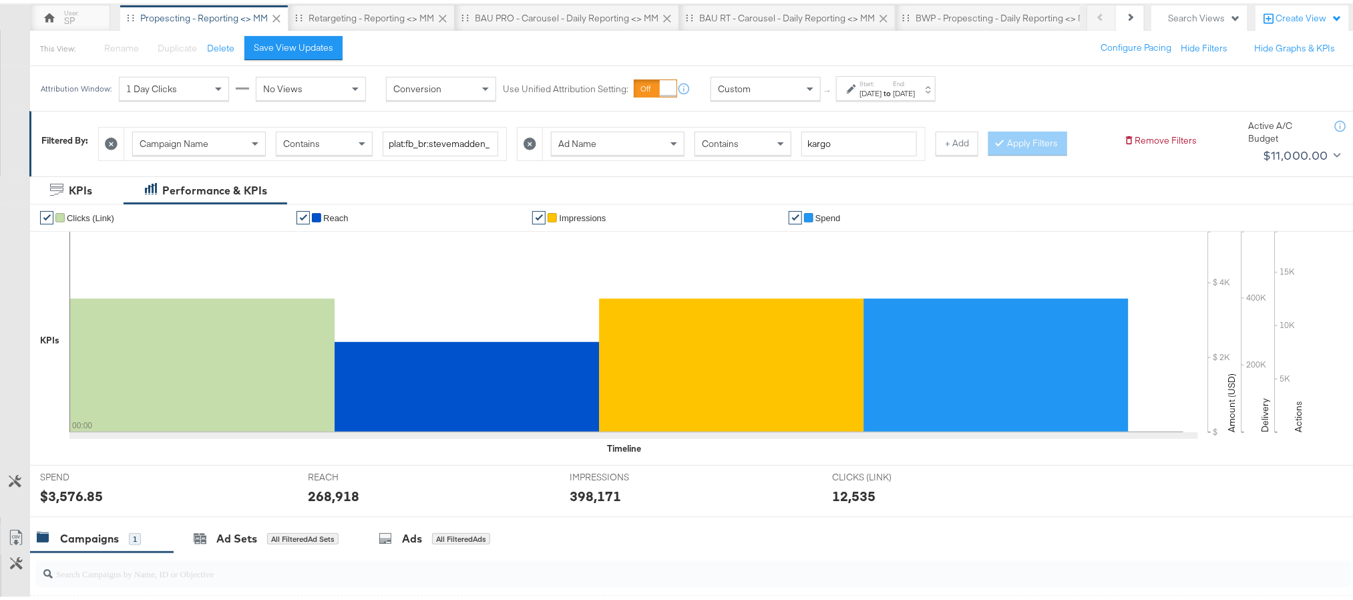
click at [82, 496] on div "$3,576.85" at bounding box center [71, 492] width 63 height 19
copy div "3,576.85"
click at [321, 494] on div "268,918" at bounding box center [333, 492] width 51 height 19
copy div "268,918"
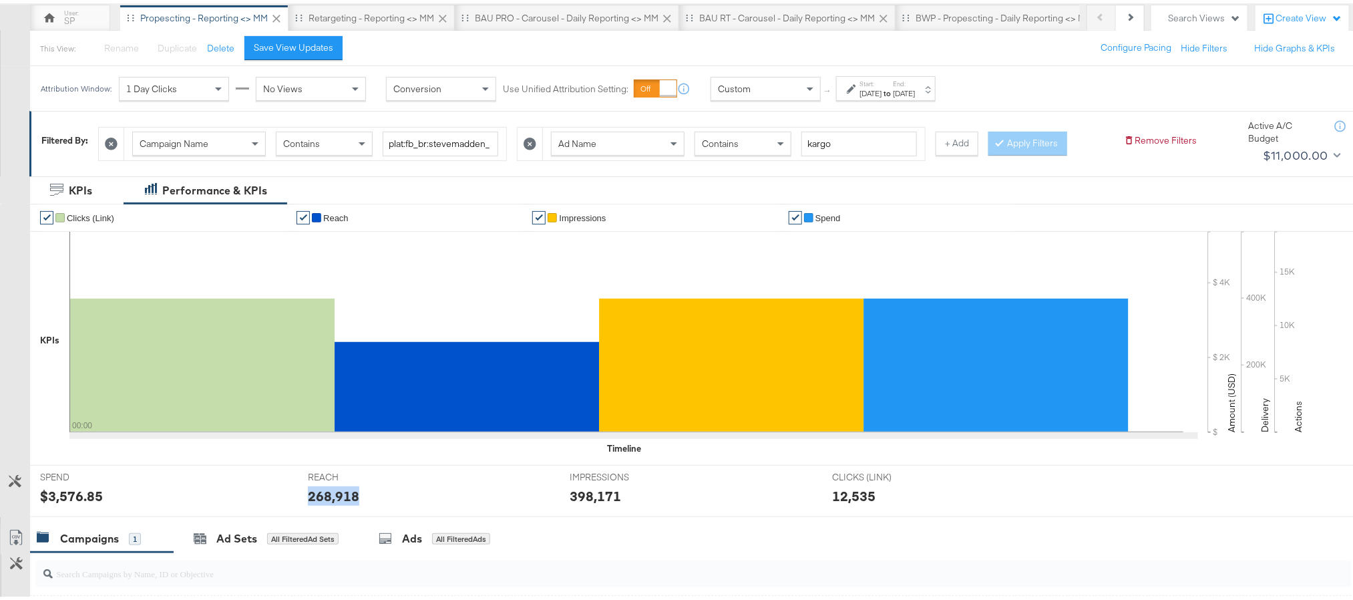
click at [321, 494] on div "268,918" at bounding box center [333, 492] width 51 height 19
click at [593, 495] on div "398,171" at bounding box center [595, 492] width 51 height 19
copy div "398,171"
click at [399, 6] on div "Retargeting - Reporting <> MM" at bounding box center [372, 14] width 166 height 27
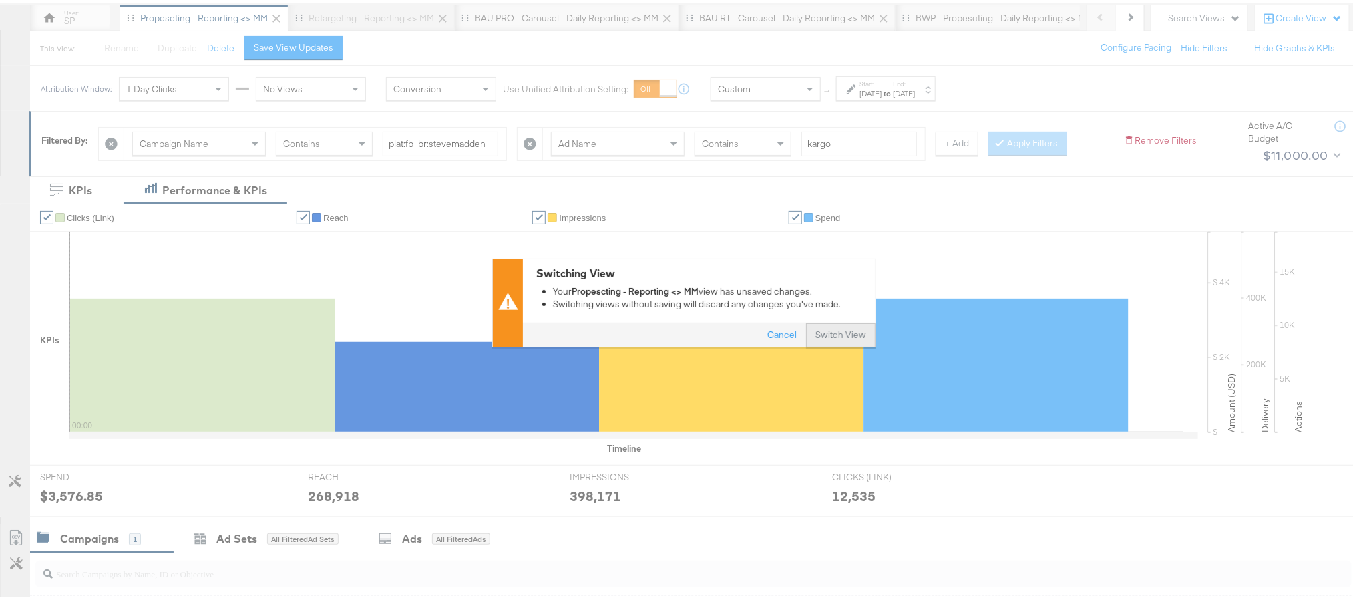
click at [842, 321] on div "Cancel Switch View" at bounding box center [699, 333] width 353 height 24
click at [814, 337] on button "Switch View" at bounding box center [840, 333] width 69 height 24
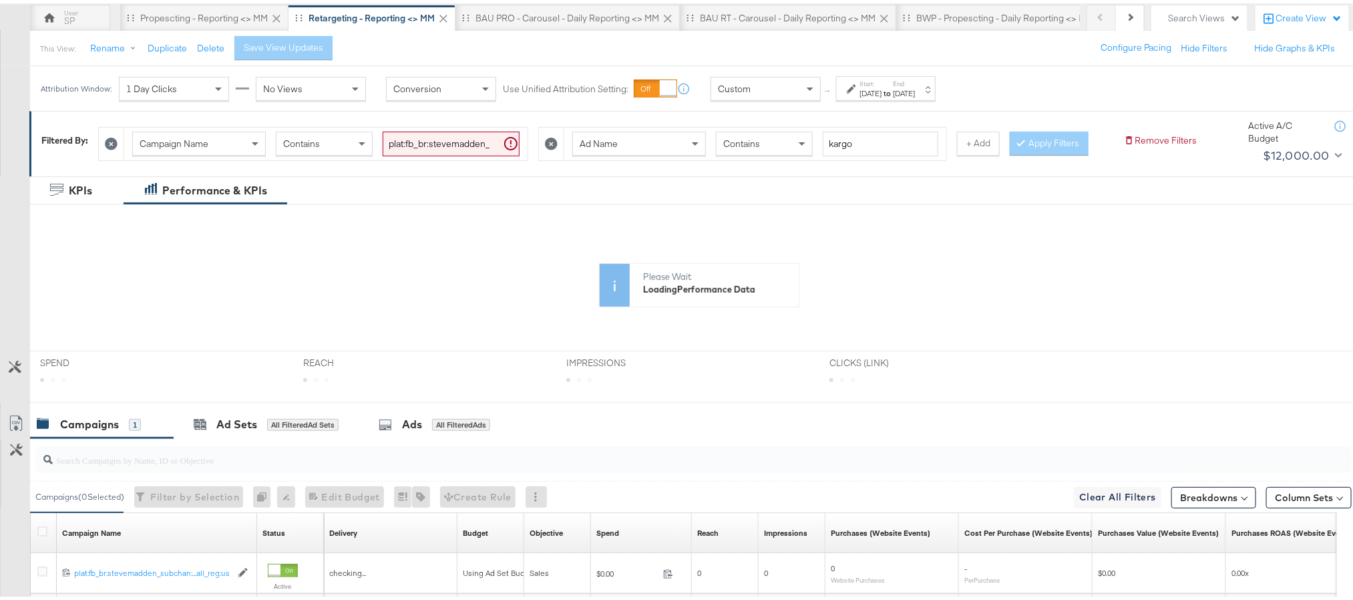
click at [896, 97] on div "Start: Sep 25th 2025 to End: Oct 1st 2025" at bounding box center [886, 85] width 100 height 25
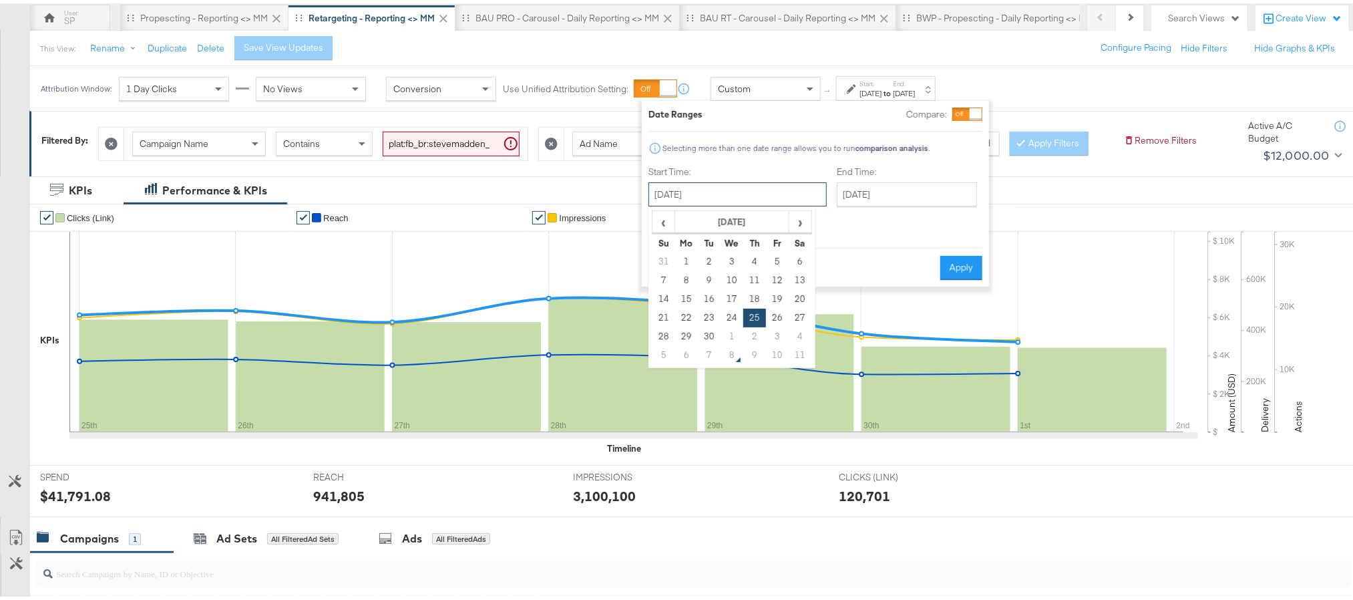
click at [766, 192] on input "September 25th 2025" at bounding box center [738, 191] width 178 height 24
click at [680, 355] on td "6" at bounding box center [686, 352] width 23 height 19
type input "October 6th 2025"
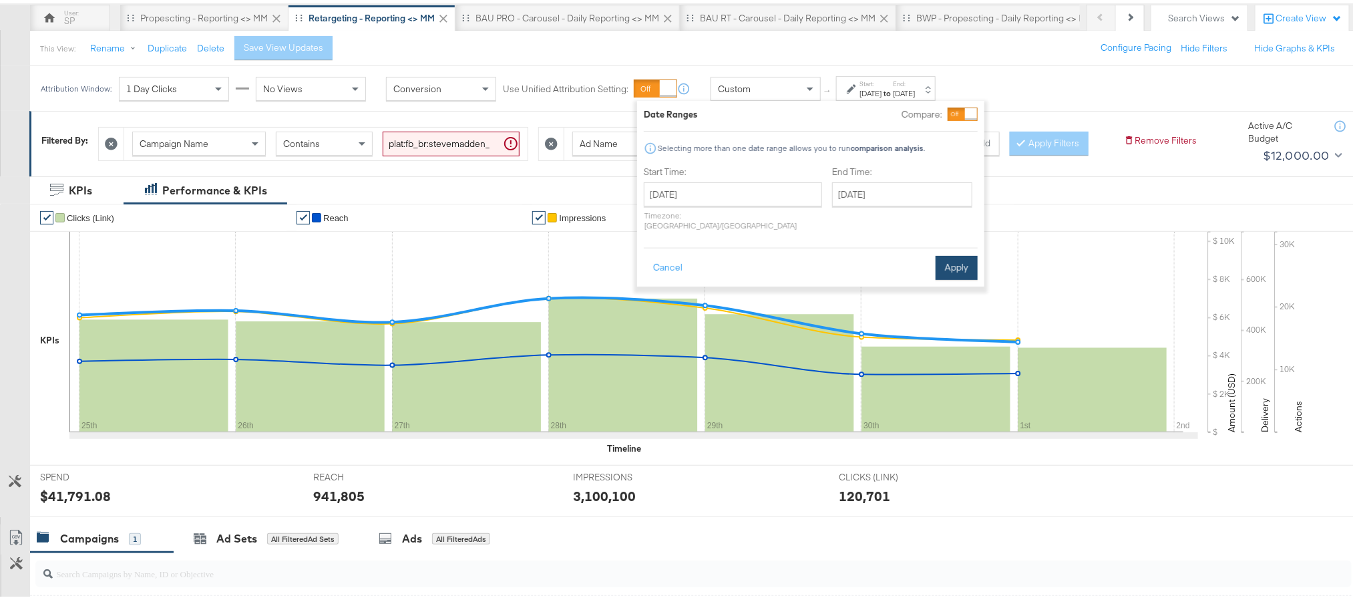
click at [961, 255] on button "Apply" at bounding box center [957, 265] width 42 height 24
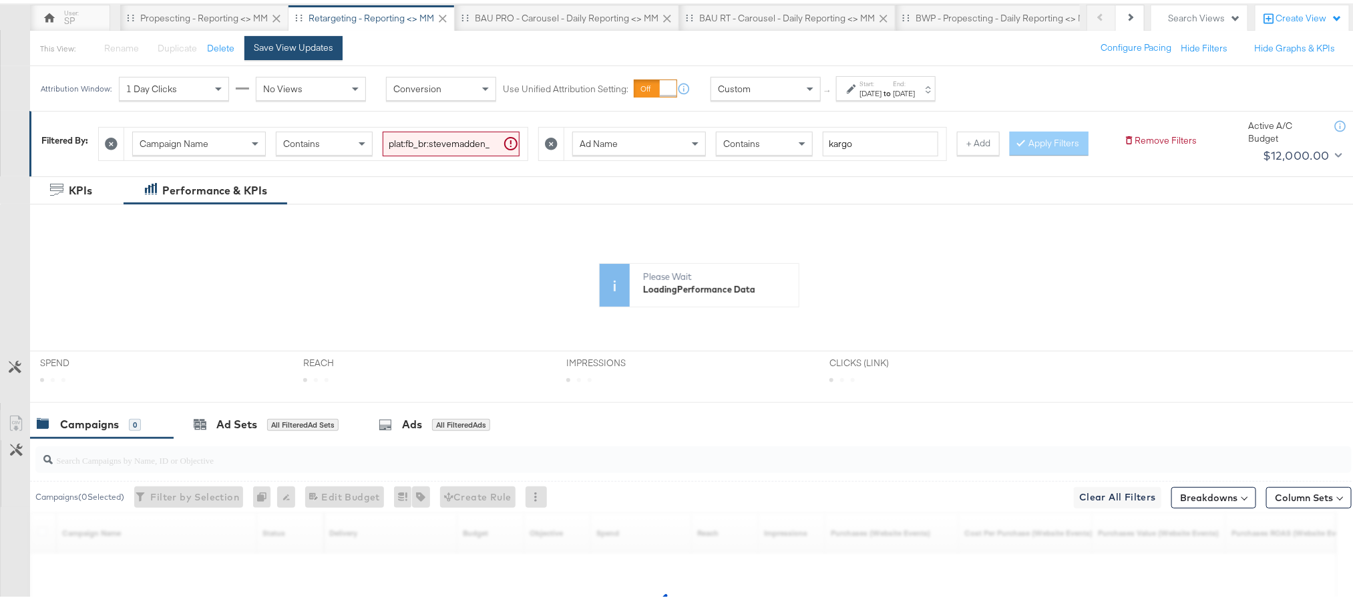
click at [295, 39] on div "Save View Updates" at bounding box center [293, 44] width 79 height 13
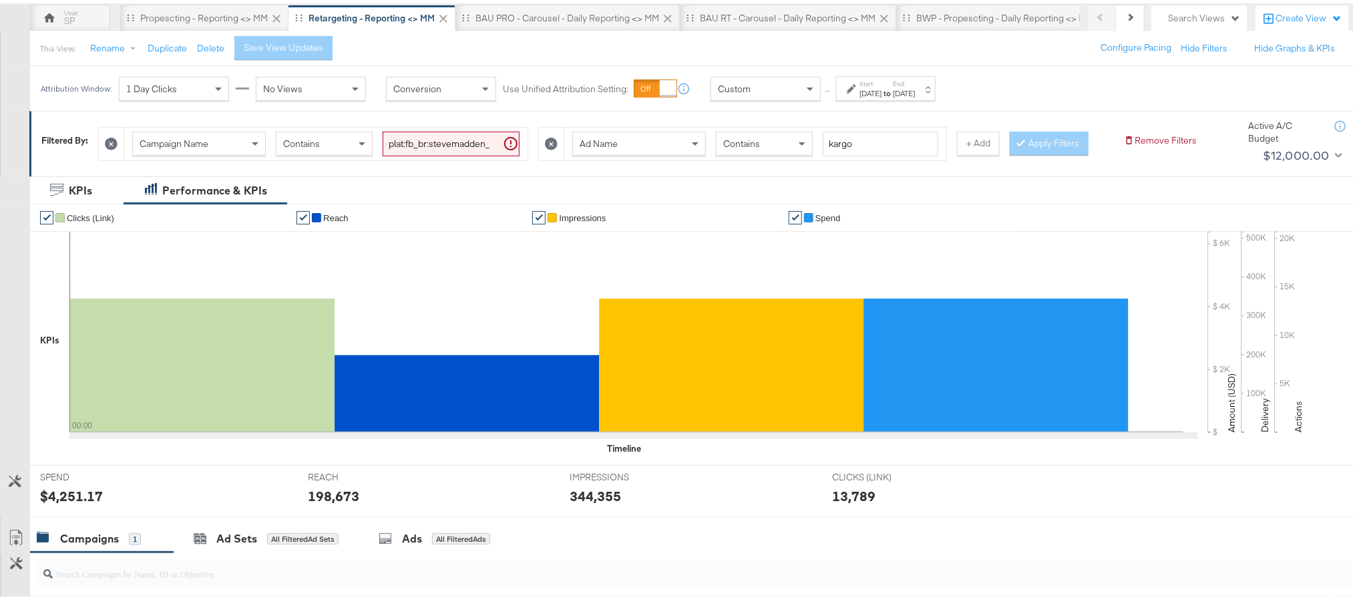
click at [69, 502] on div "$4,251.17" at bounding box center [71, 492] width 63 height 19
copy div "4,251.17"
click at [331, 502] on div "198,673" at bounding box center [333, 492] width 51 height 19
copy div "198,673"
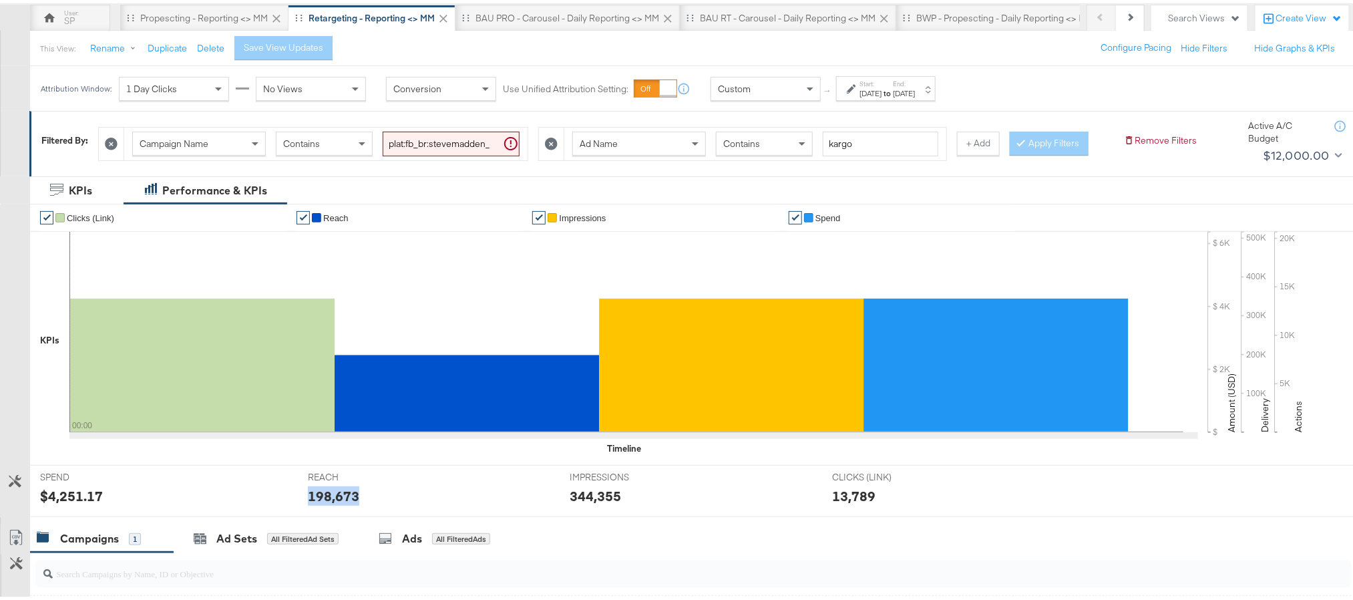
click at [331, 502] on div "198,673" at bounding box center [333, 492] width 51 height 19
click at [593, 502] on div "344,355" at bounding box center [595, 492] width 51 height 19
copy div "344,355"
click at [915, 83] on div "Start: Oct 6th 2025 to End: Oct 6th 2025" at bounding box center [887, 85] width 55 height 19
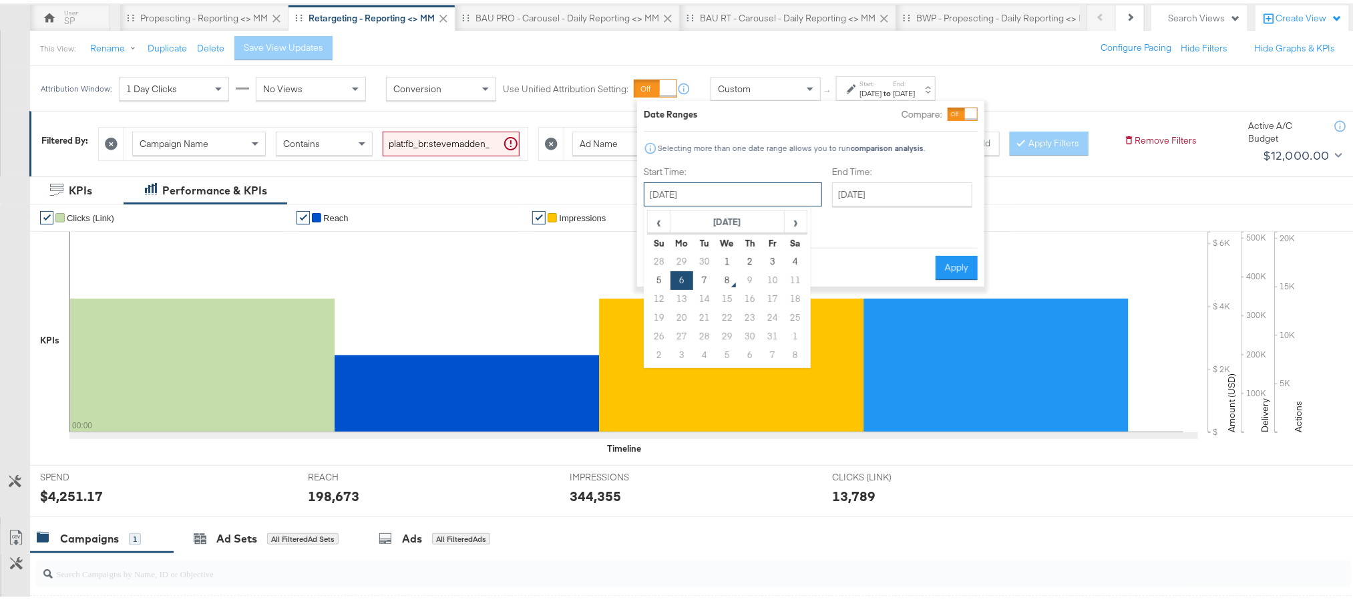
click at [695, 194] on input "October 6th 2025" at bounding box center [733, 191] width 178 height 24
click at [698, 281] on td "7" at bounding box center [704, 277] width 23 height 19
type input "October 7th 2025"
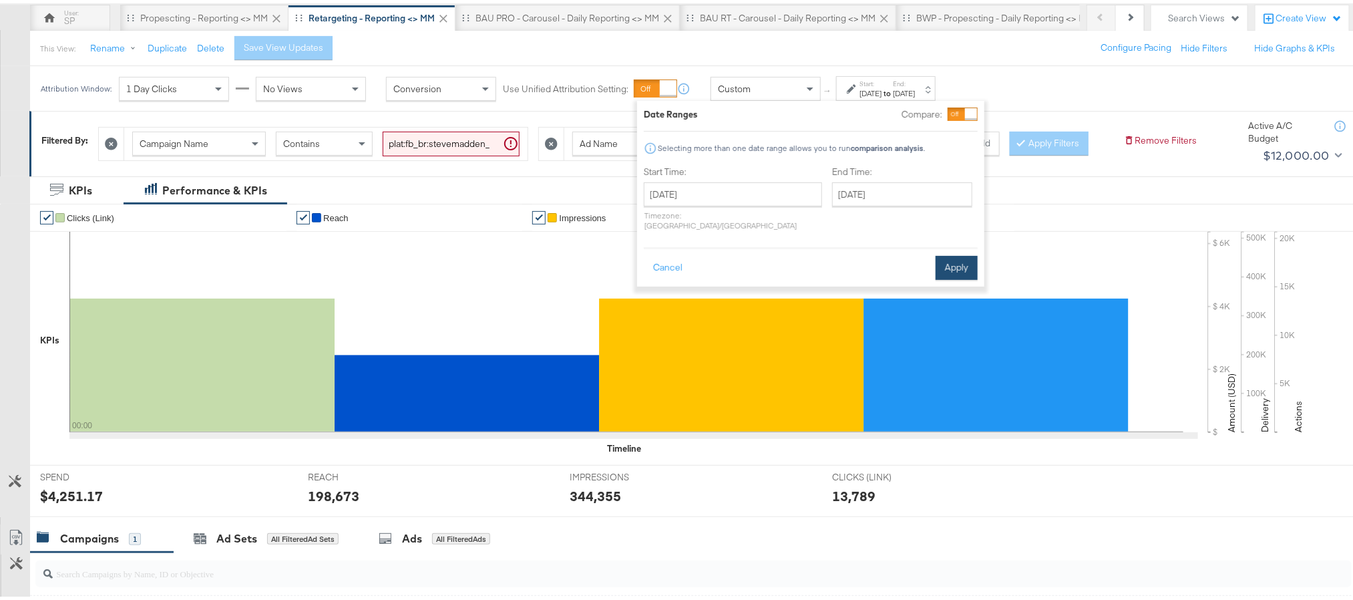
click at [942, 255] on button "Apply" at bounding box center [957, 265] width 42 height 24
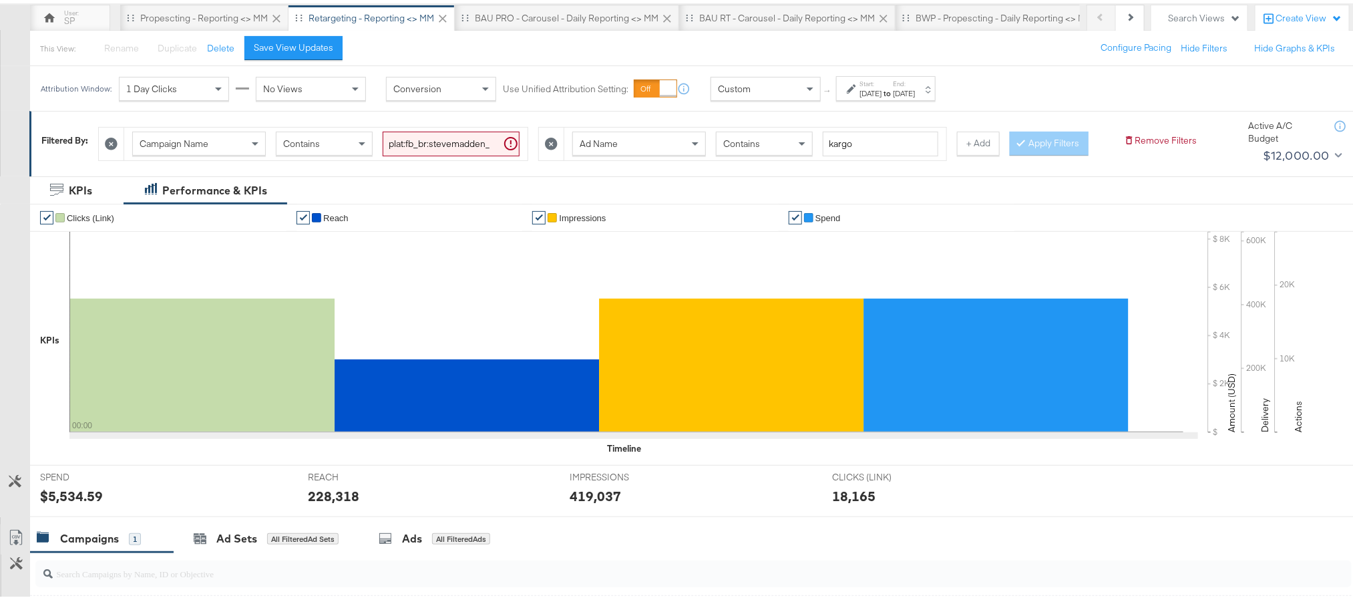
click at [72, 502] on div "$5,534.59" at bounding box center [71, 492] width 63 height 19
copy div "5,534.59"
click at [329, 502] on div "228,318" at bounding box center [333, 492] width 51 height 19
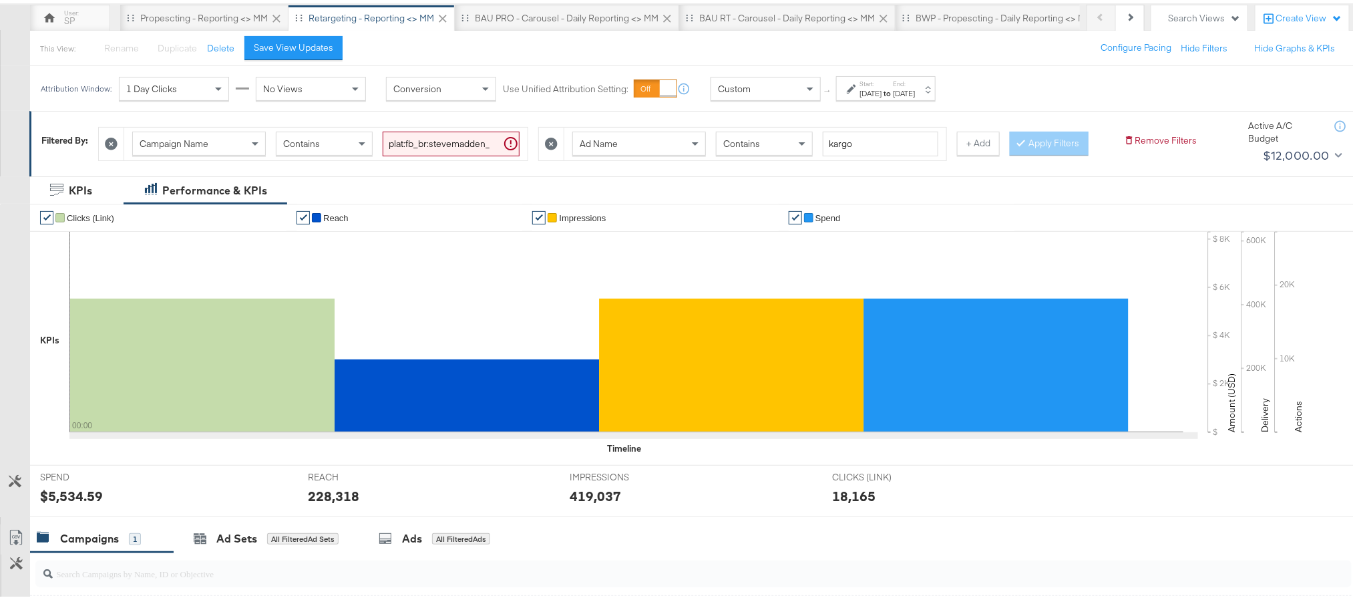
click at [586, 502] on div "419,037" at bounding box center [595, 492] width 51 height 19
click at [589, 16] on div "BAU PRO - Carousel - Daily Reporting <> MM" at bounding box center [567, 15] width 184 height 13
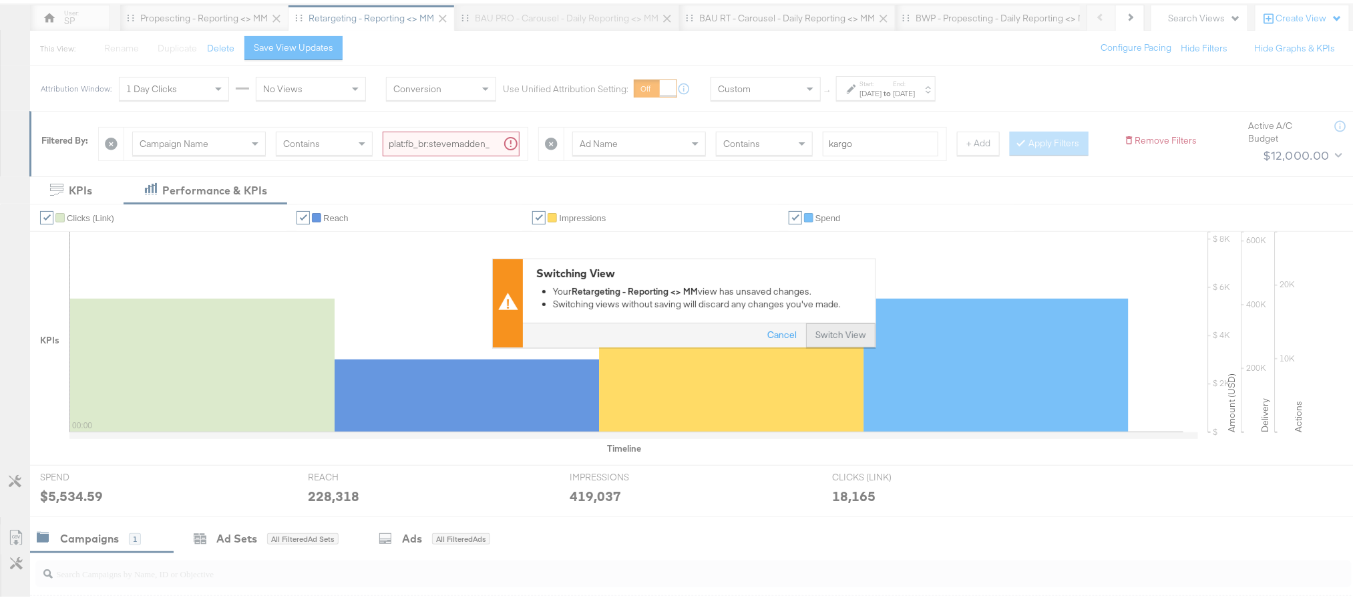
click at [834, 331] on button "Switch View" at bounding box center [840, 333] width 69 height 24
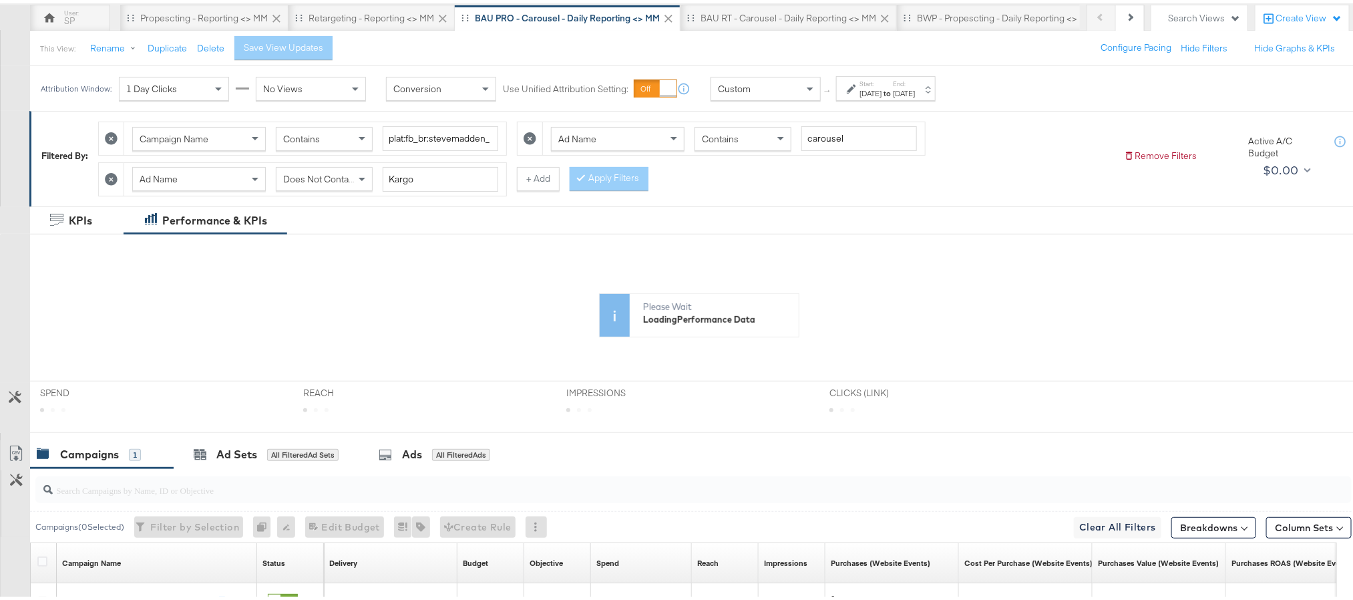
click at [915, 83] on div "Start: Sep 29th 2025 to End: Sep 29th 2025" at bounding box center [887, 85] width 55 height 19
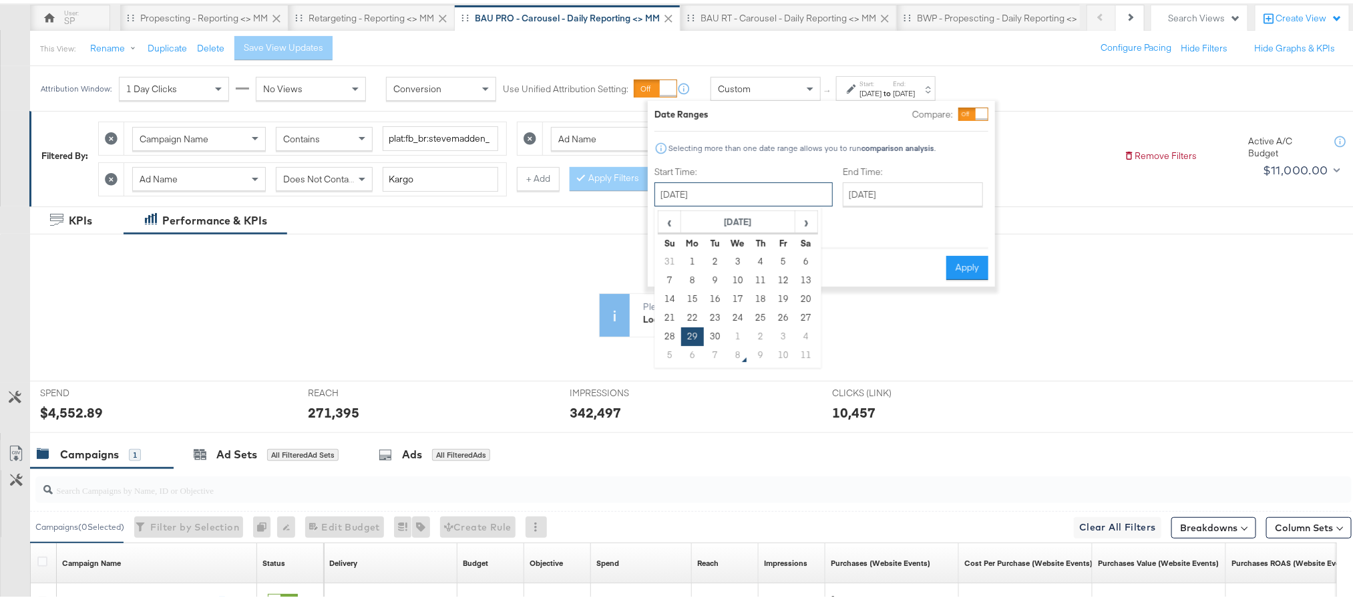
click at [762, 200] on input "September 29th 2025" at bounding box center [744, 191] width 178 height 24
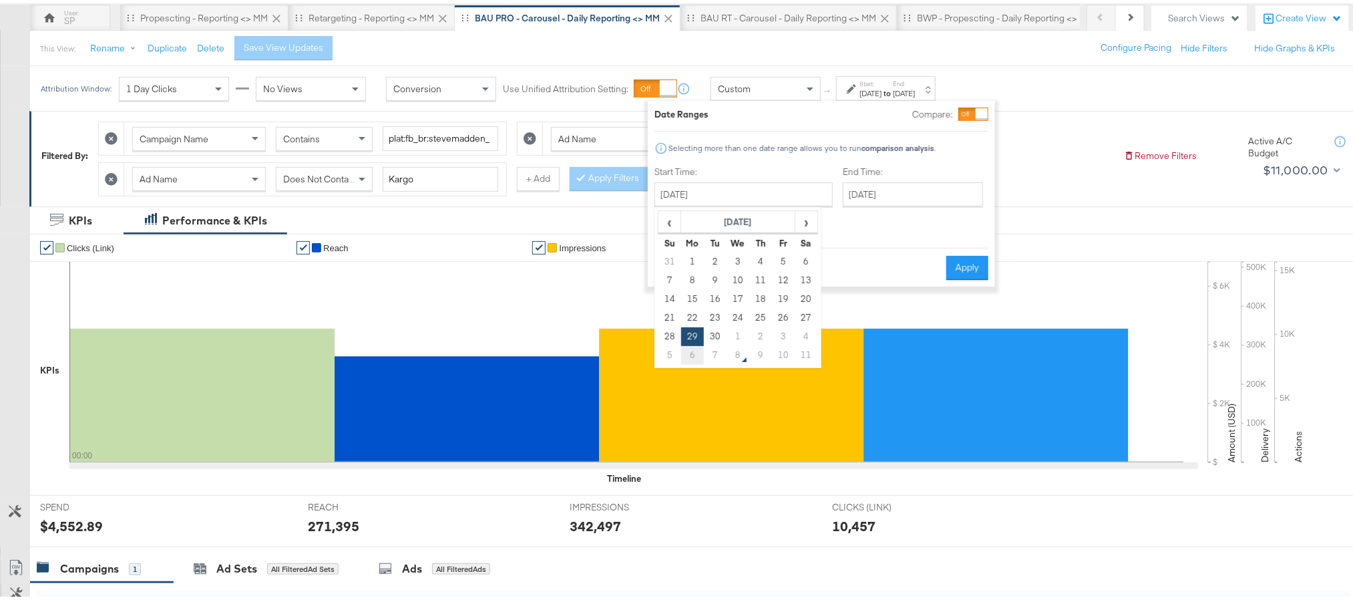
click at [696, 351] on td "6" at bounding box center [692, 352] width 23 height 19
type input "October 6th 2025"
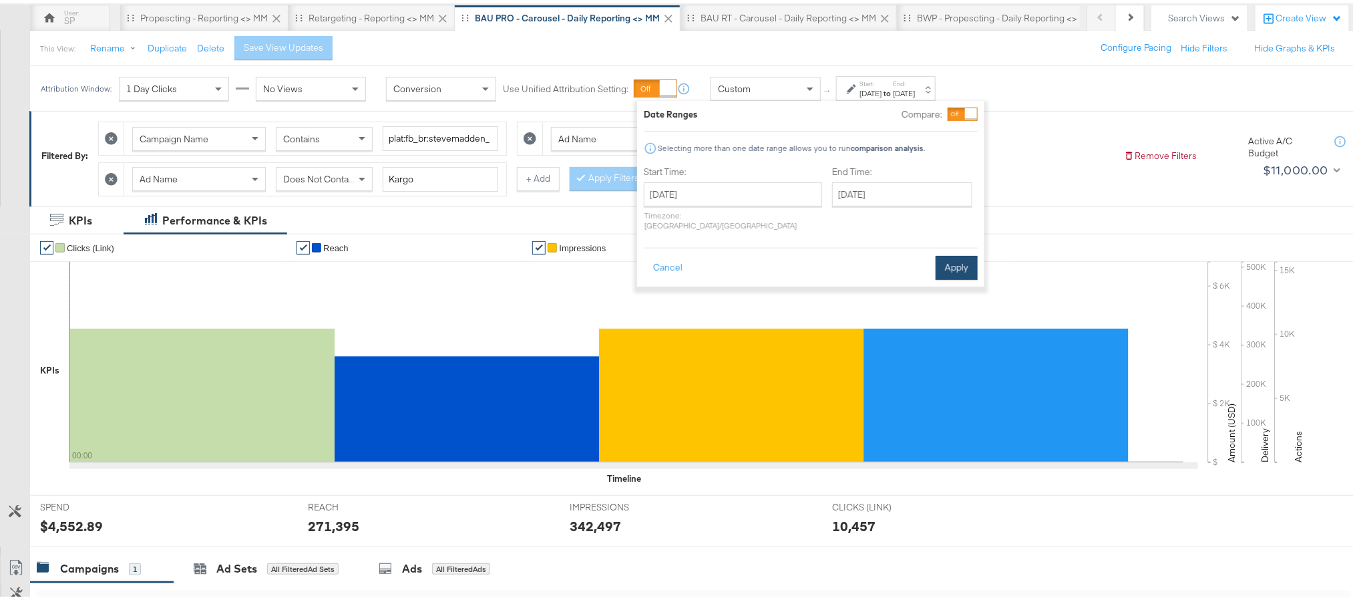
click at [949, 257] on button "Apply" at bounding box center [957, 265] width 42 height 24
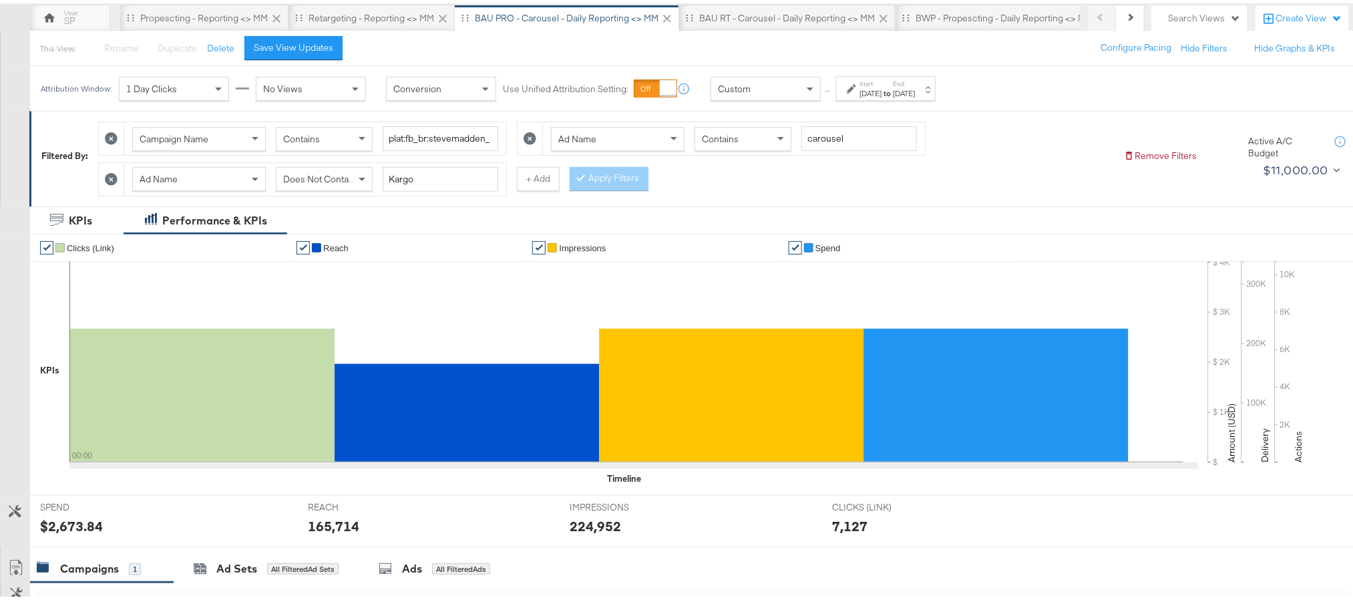
click at [82, 530] on div "$2,673.84" at bounding box center [71, 522] width 63 height 19
click at [323, 527] on div "165,714" at bounding box center [333, 522] width 51 height 19
click at [598, 529] on div "224,952" at bounding box center [595, 522] width 51 height 19
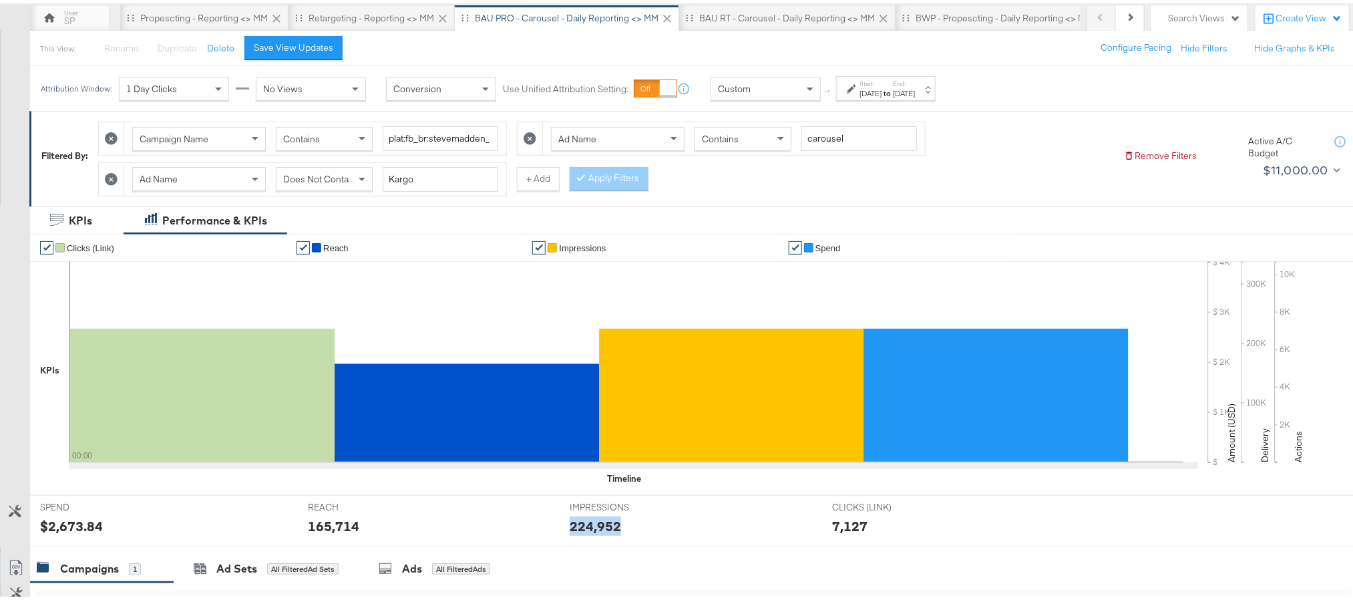
click at [598, 529] on div "224,952" at bounding box center [595, 522] width 51 height 19
click at [872, 102] on div "Attribution Window: 1 Day Clicks No Views Conversion Use Unified Attribution Se…" at bounding box center [491, 85] width 923 height 45
click at [876, 90] on div "Oct 6th 2025" at bounding box center [871, 90] width 22 height 11
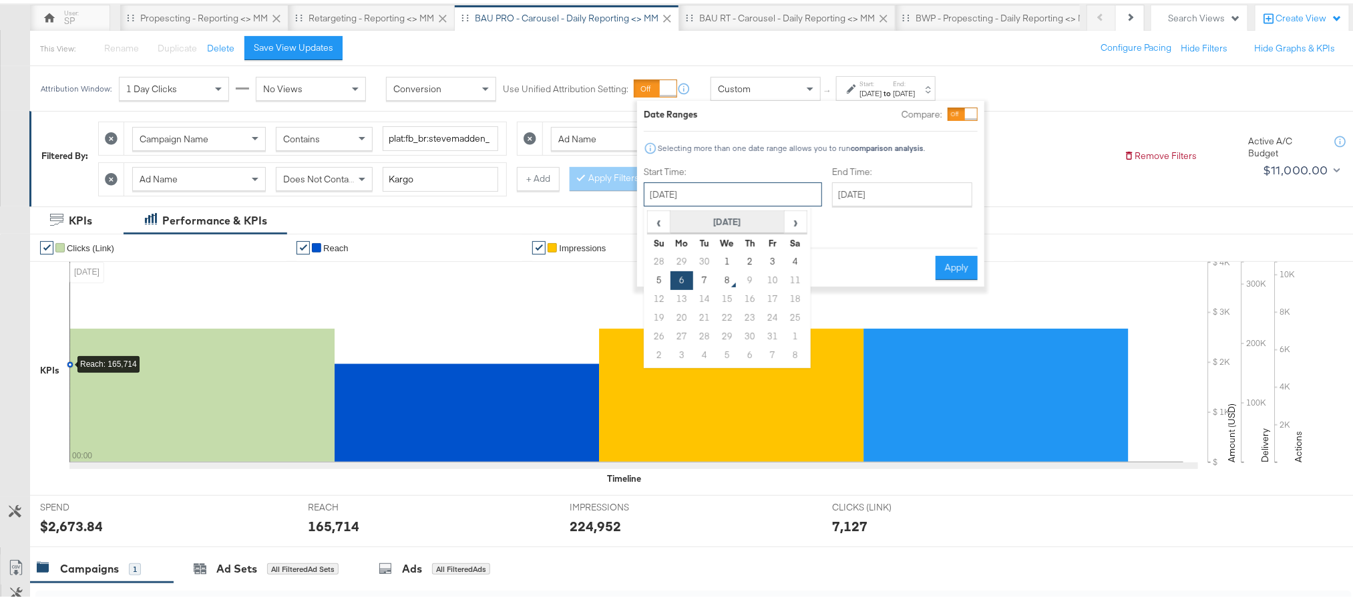
drag, startPoint x: 742, startPoint y: 184, endPoint x: 732, endPoint y: 211, distance: 28.5
click at [742, 184] on input "October 6th 2025" at bounding box center [733, 191] width 178 height 24
click at [705, 269] on td "7" at bounding box center [704, 277] width 23 height 19
type input "October 7th 2025"
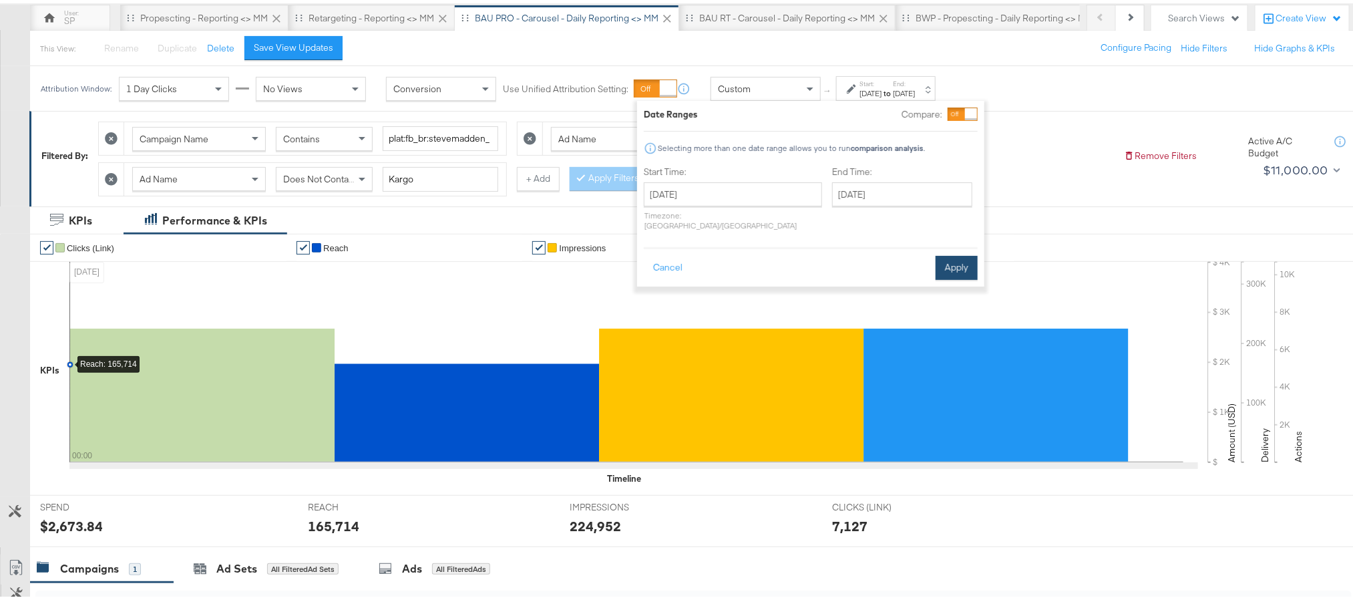
click at [955, 253] on button "Apply" at bounding box center [957, 265] width 42 height 24
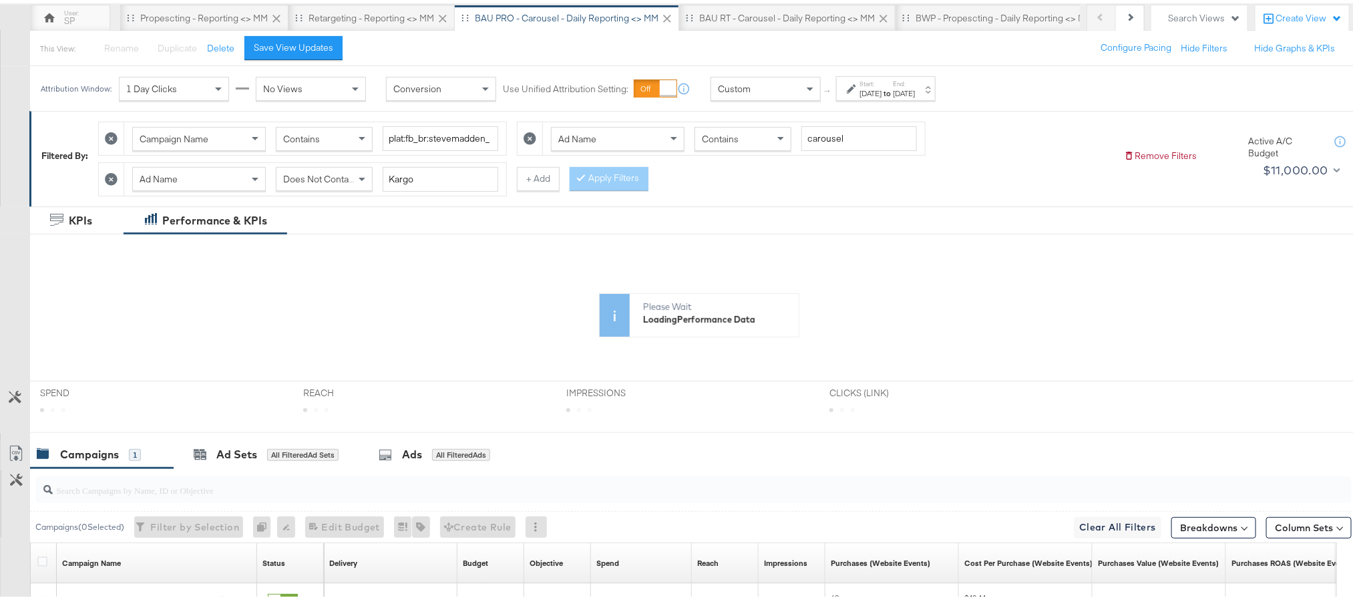
click at [955, 246] on div "Please Wait Loading Performance Data" at bounding box center [699, 270] width 1339 height 128
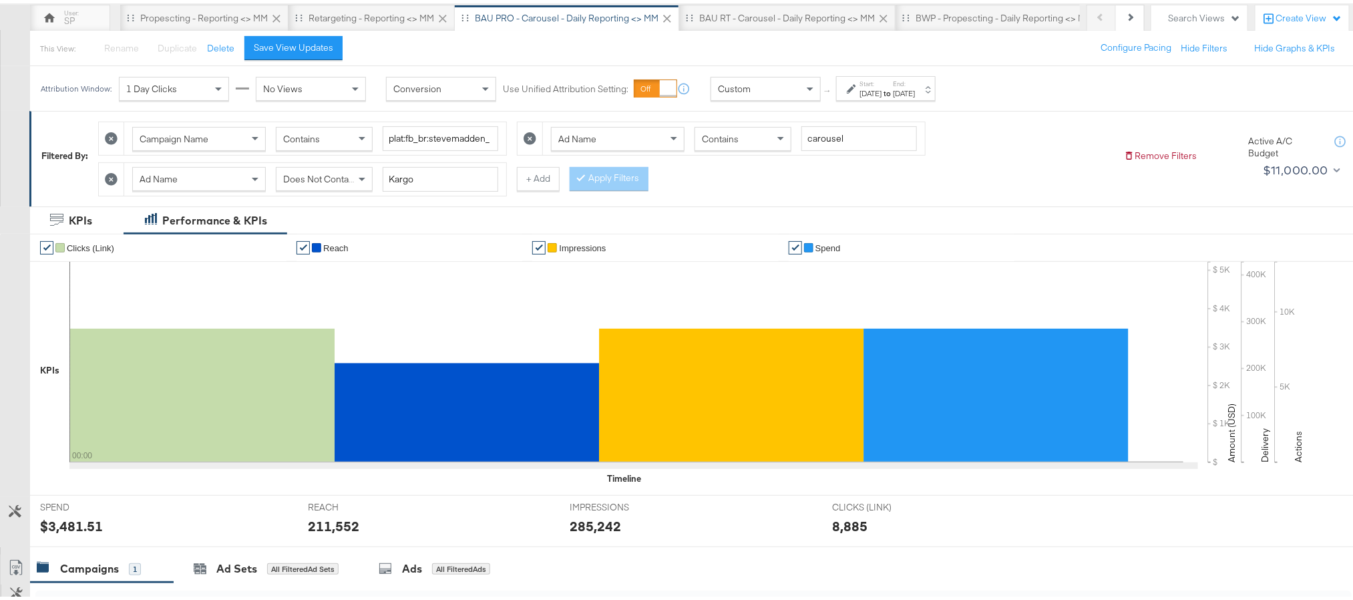
click at [87, 527] on div "$3,481.51" at bounding box center [71, 522] width 63 height 19
click at [321, 530] on div "211,552" at bounding box center [333, 522] width 51 height 19
click at [592, 529] on div "285,242" at bounding box center [595, 522] width 51 height 19
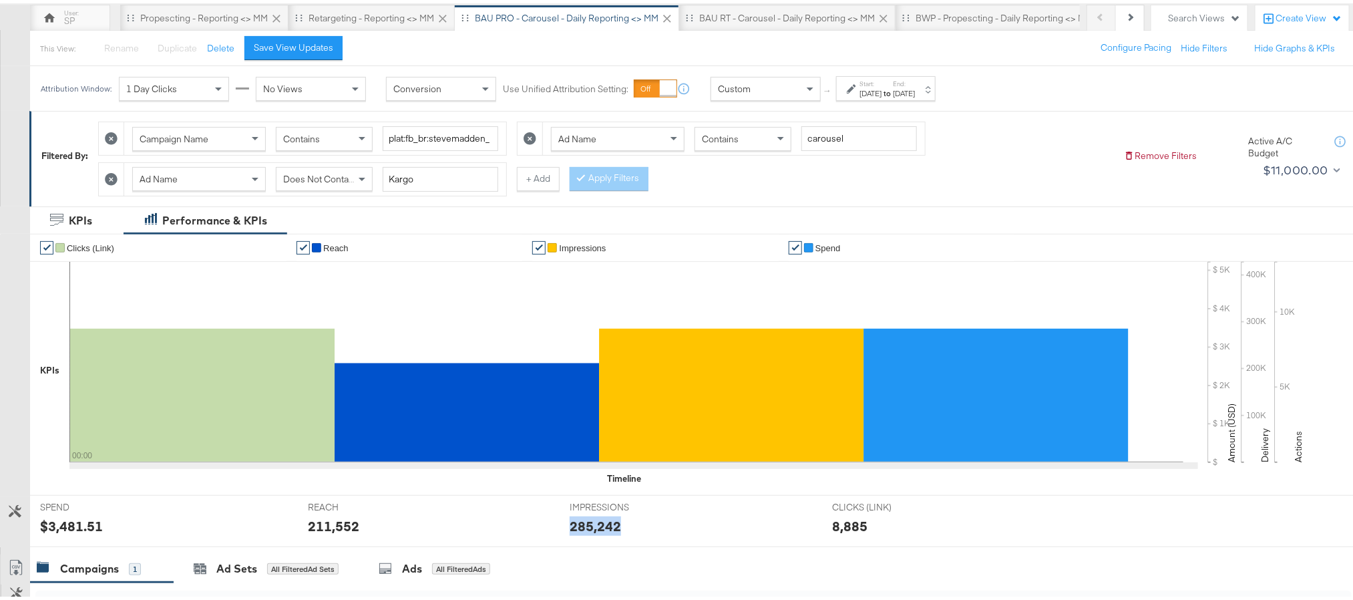
click at [592, 529] on div "285,242" at bounding box center [595, 522] width 51 height 19
click at [722, 14] on div "BAU RT - Carousel - Daily Reporting <> MM" at bounding box center [787, 15] width 176 height 13
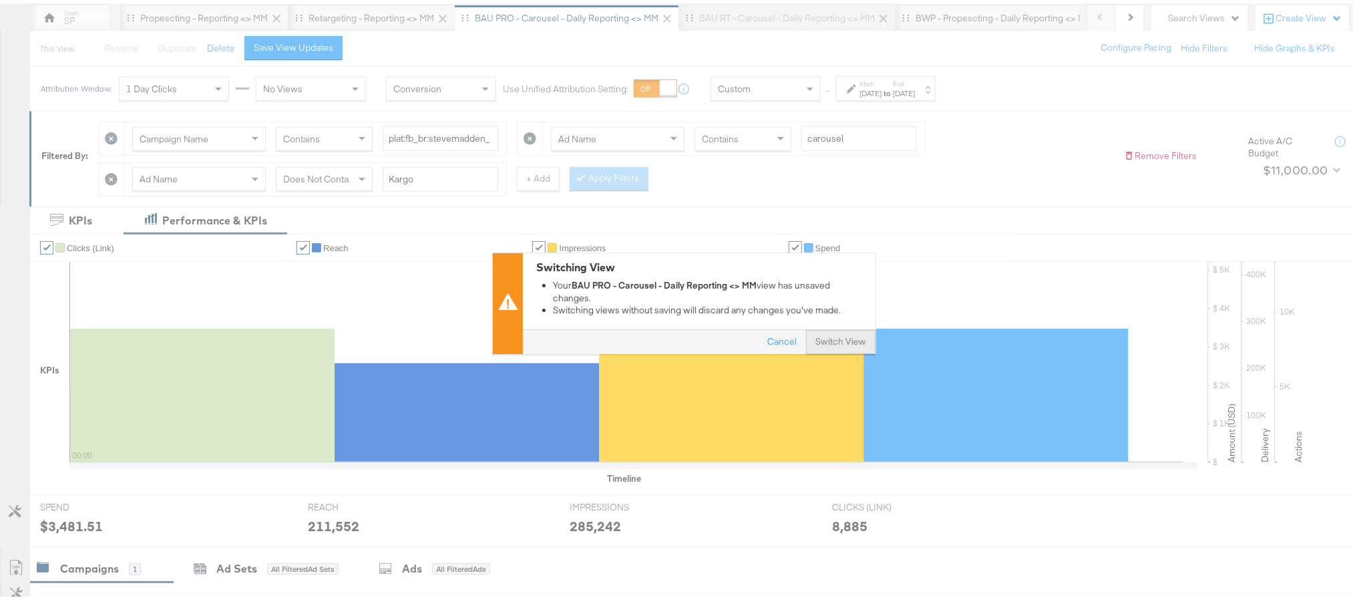
click at [816, 335] on button "Switch View" at bounding box center [840, 339] width 69 height 24
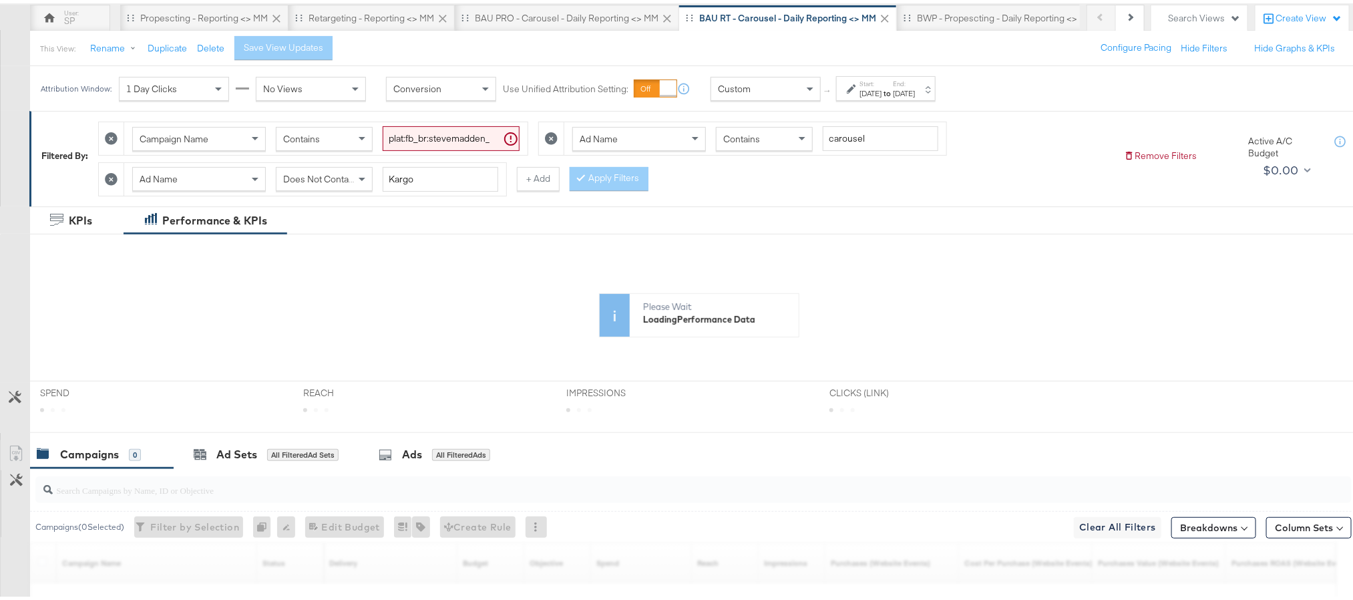
click at [893, 90] on strong "to" at bounding box center [887, 90] width 11 height 10
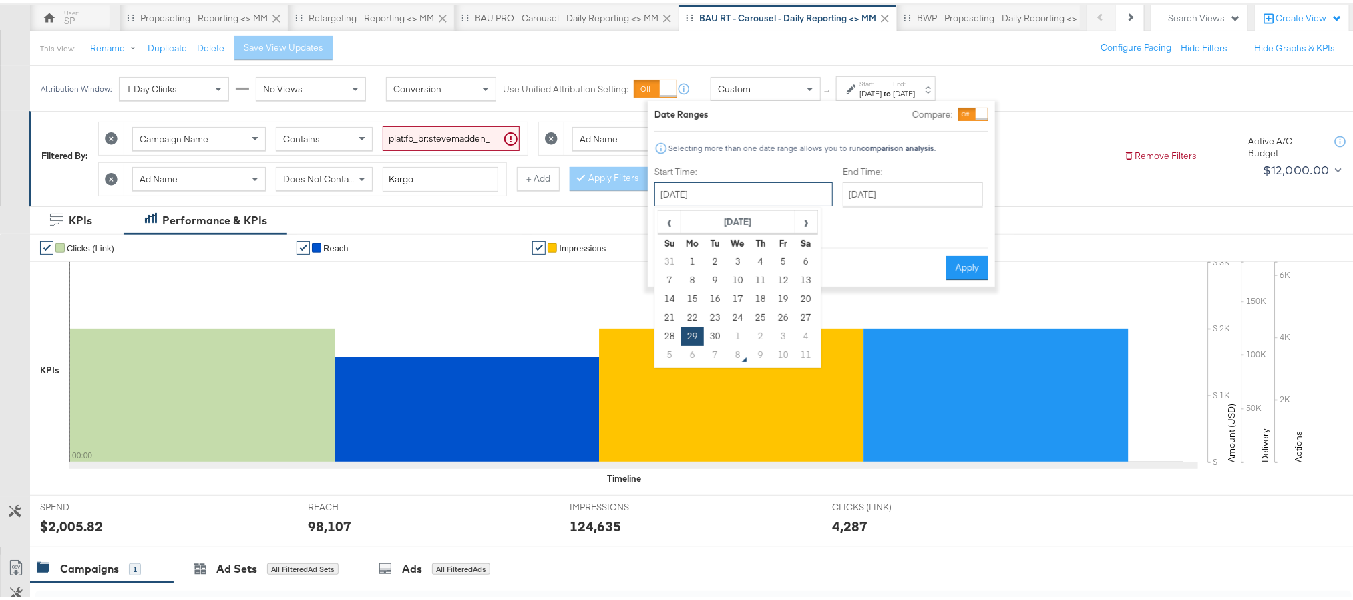
click at [772, 179] on input "September 29th 2025" at bounding box center [744, 191] width 178 height 24
click at [699, 347] on td "6" at bounding box center [692, 352] width 23 height 19
type input "October 6th 2025"
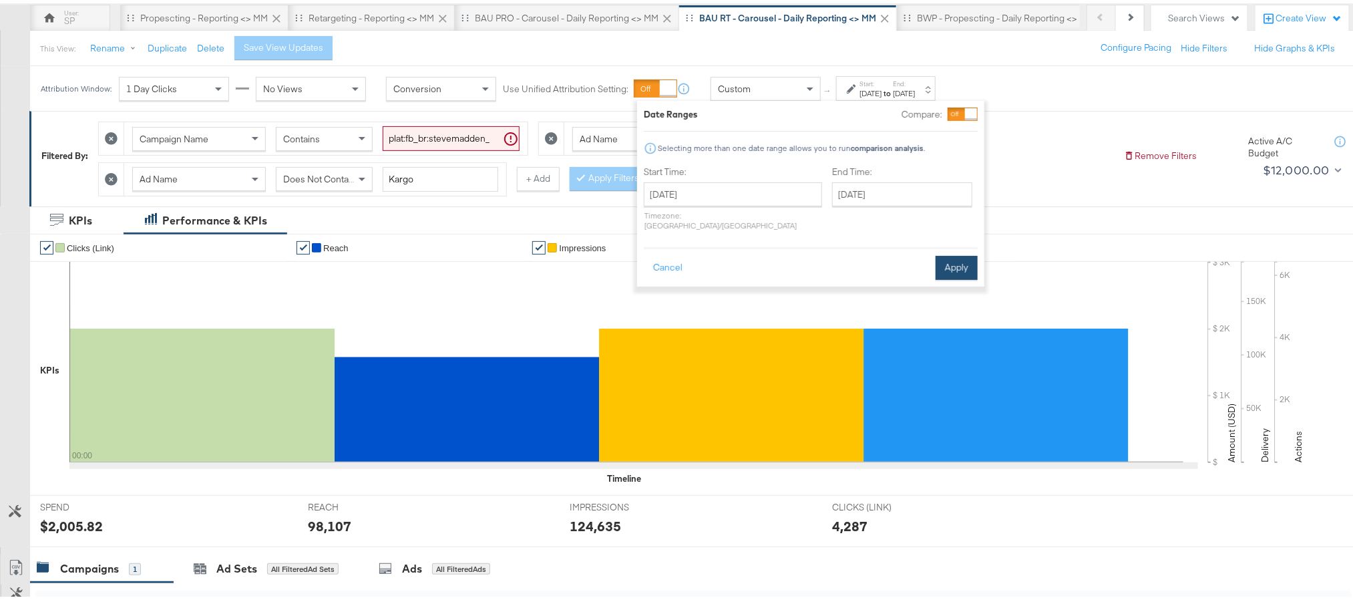
click at [951, 253] on button "Apply" at bounding box center [957, 265] width 42 height 24
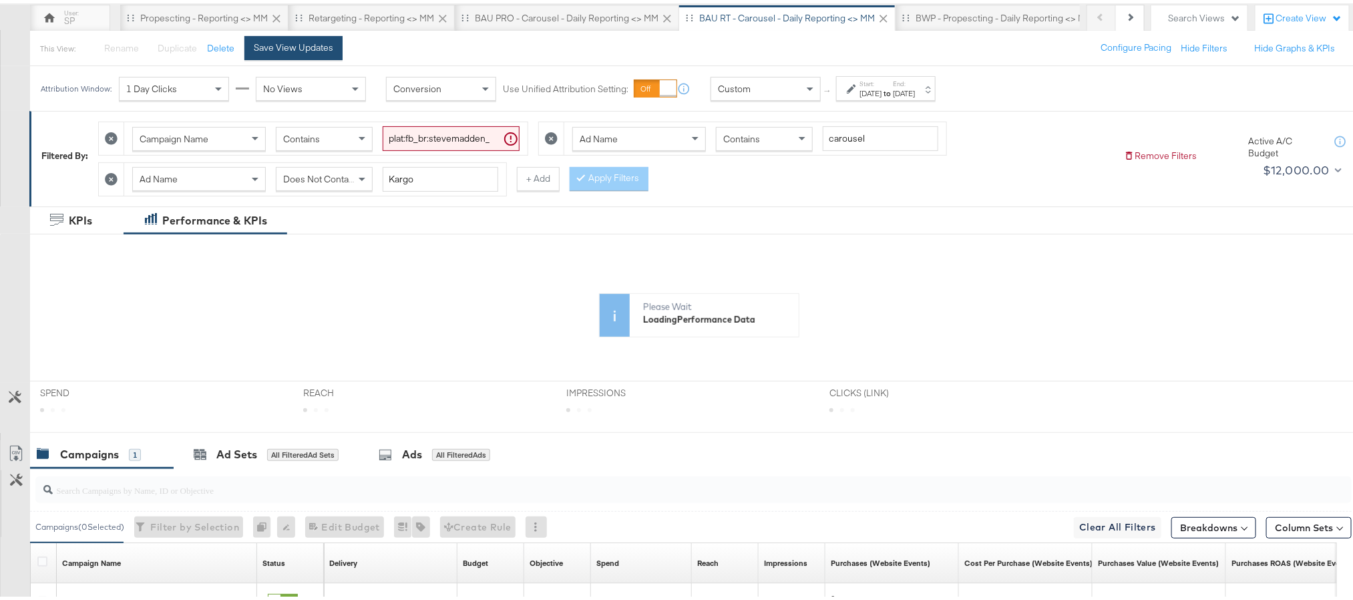
click at [317, 36] on button "Save View Updates" at bounding box center [293, 45] width 98 height 24
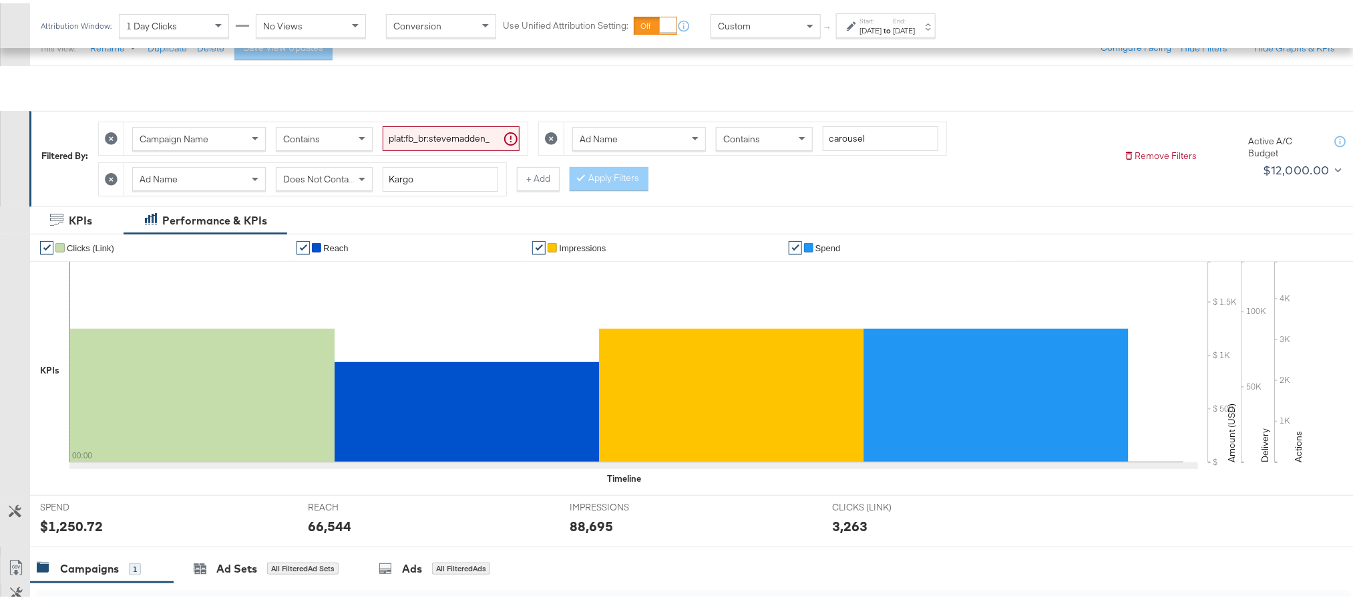
scroll to position [319, 0]
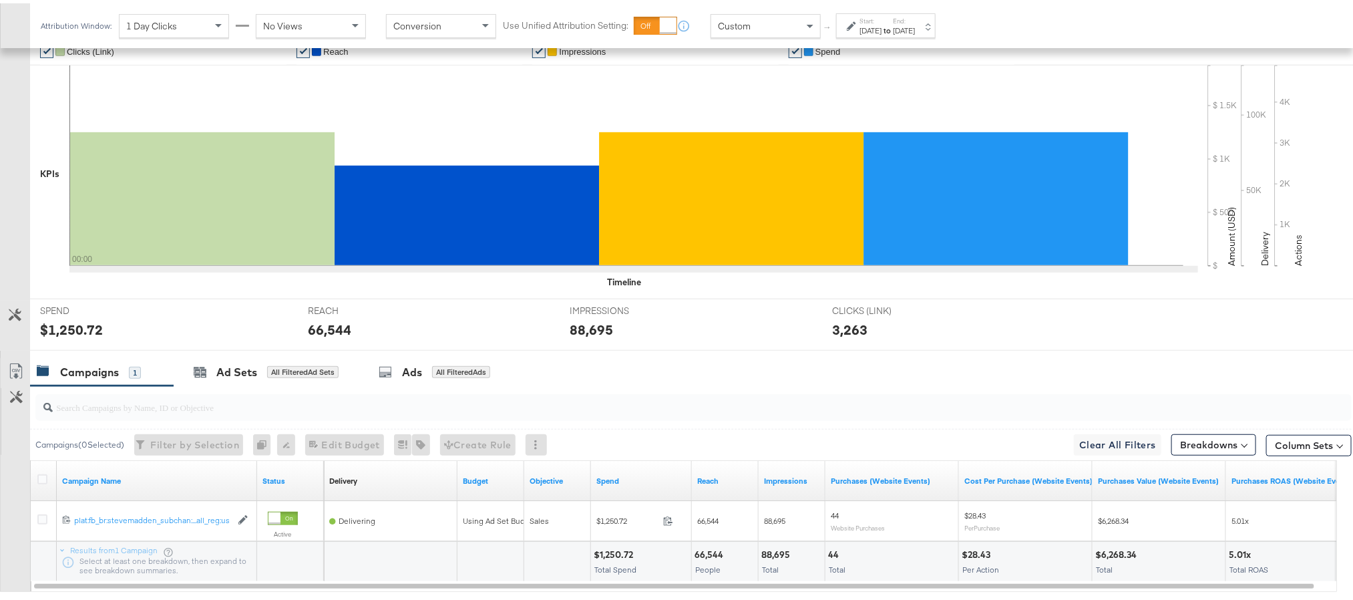
click at [80, 331] on div "$1,250.72" at bounding box center [71, 326] width 63 height 19
click at [329, 327] on div "66,544" at bounding box center [329, 326] width 43 height 19
click at [593, 327] on div "88,695" at bounding box center [591, 326] width 43 height 19
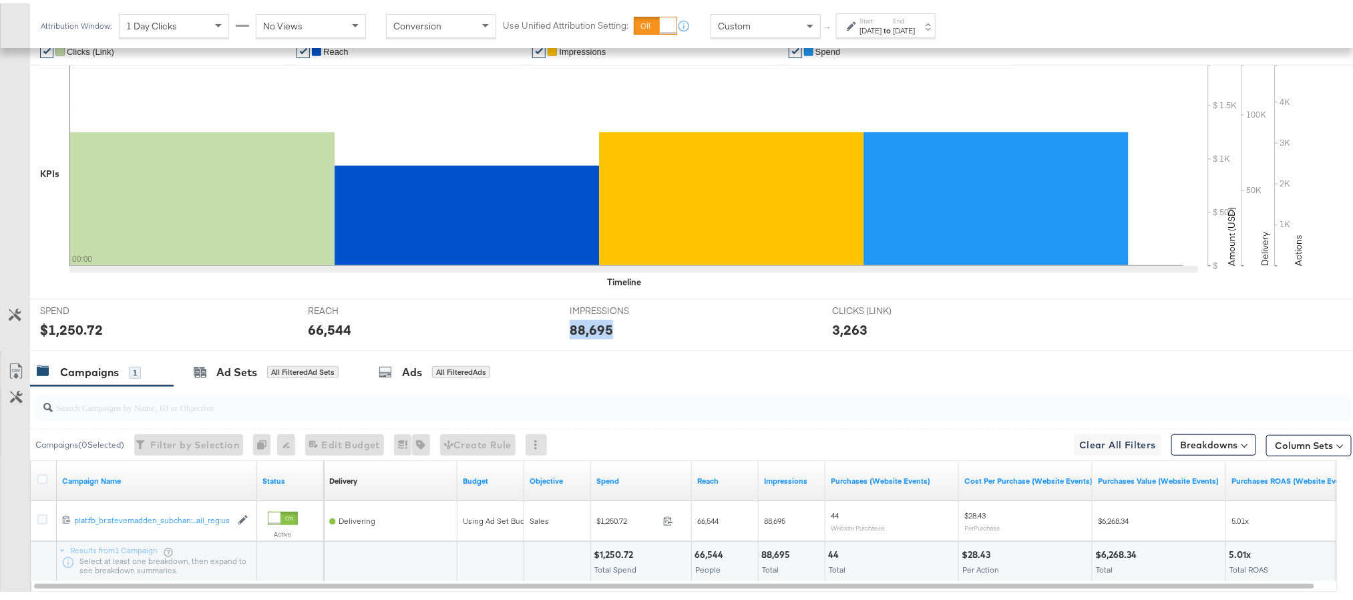
click at [593, 327] on div "88,695" at bounding box center [591, 326] width 43 height 19
click at [915, 13] on label "End:" at bounding box center [904, 17] width 22 height 9
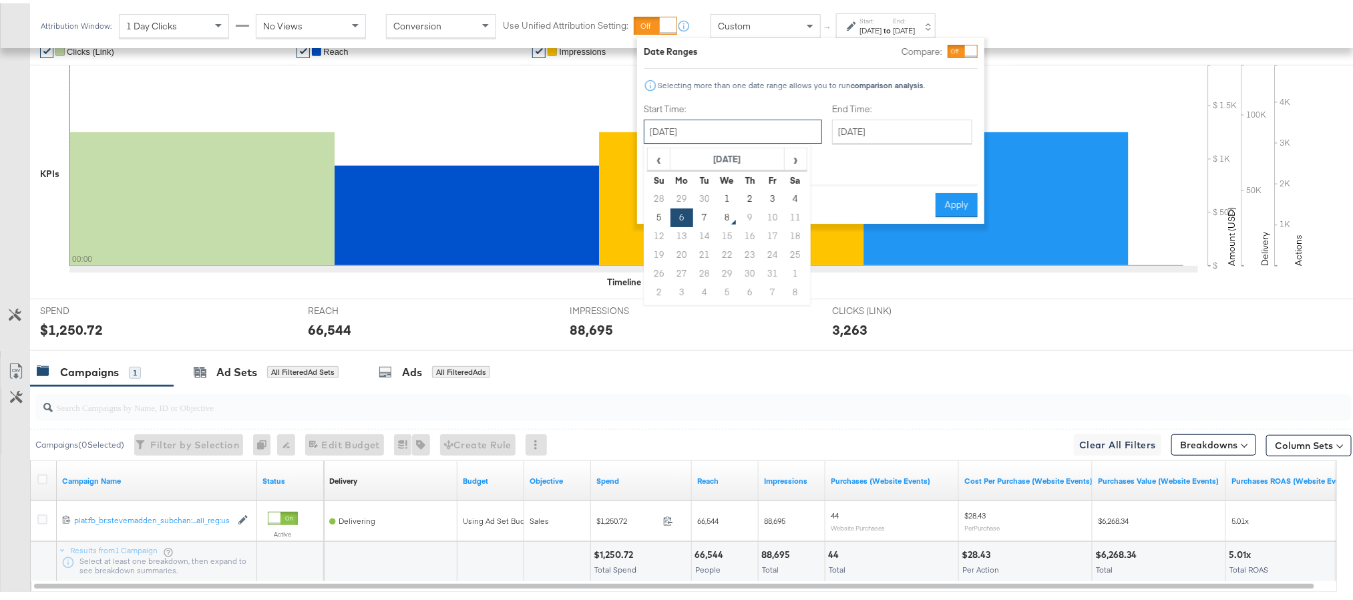
click at [758, 130] on input "October 6th 2025" at bounding box center [733, 128] width 178 height 24
click at [695, 215] on td "7" at bounding box center [704, 214] width 23 height 19
type input "October 7th 2025"
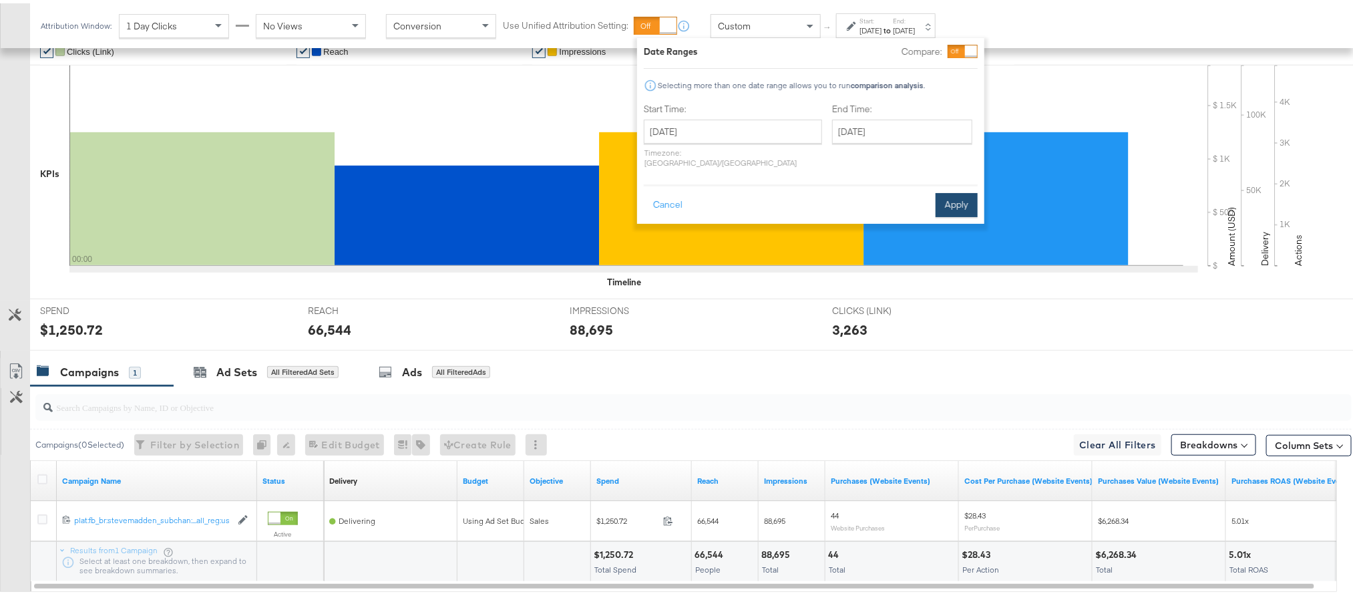
click at [951, 192] on button "Apply" at bounding box center [957, 202] width 42 height 24
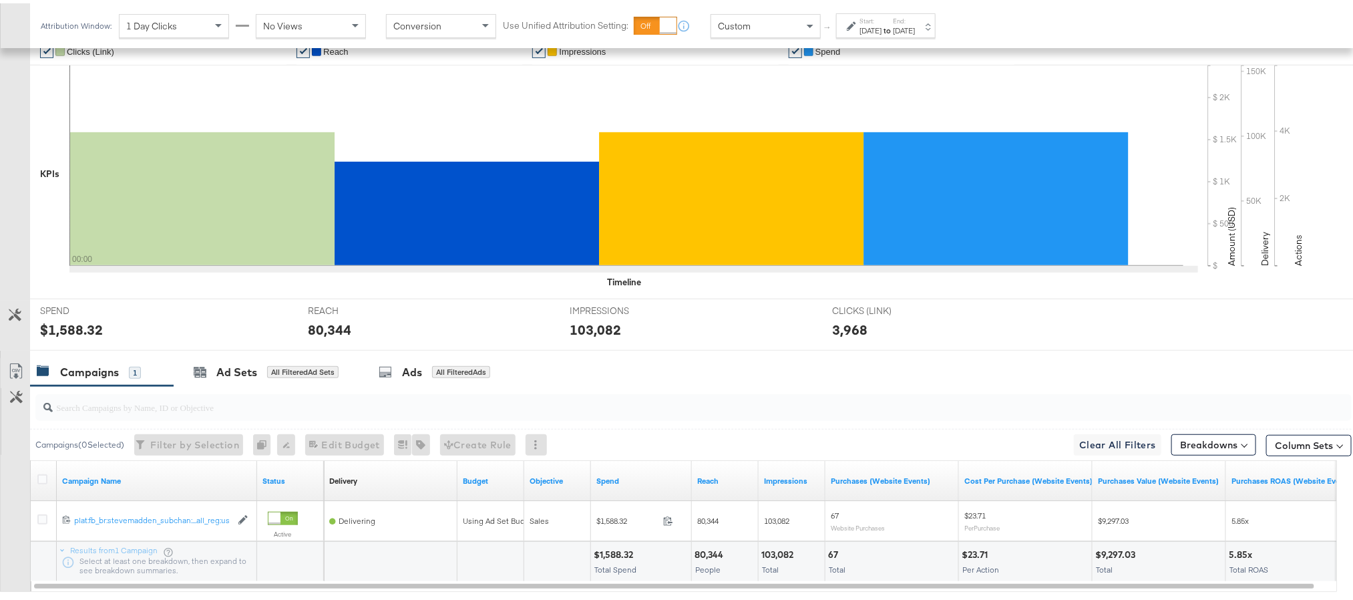
click at [76, 333] on div "$1,588.32" at bounding box center [71, 326] width 63 height 19
click at [331, 327] on div "80,344" at bounding box center [329, 326] width 43 height 19
click at [600, 333] on div "103,082" at bounding box center [595, 326] width 51 height 19
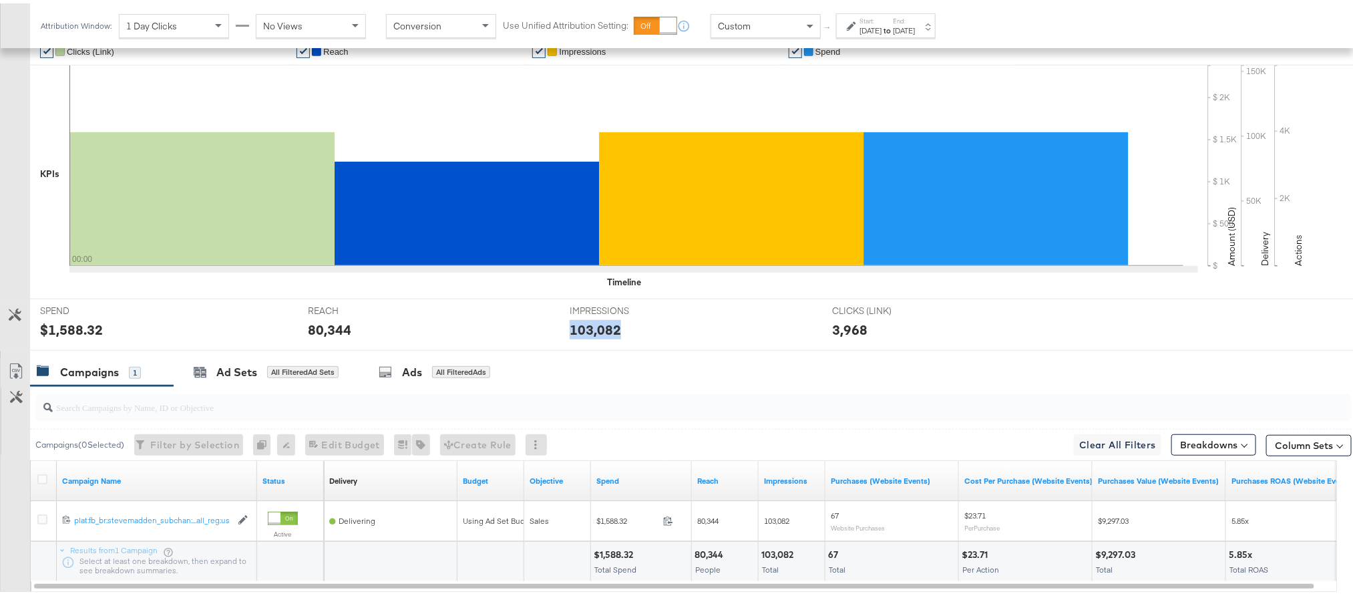
click at [600, 333] on div "103,082" at bounding box center [595, 326] width 51 height 19
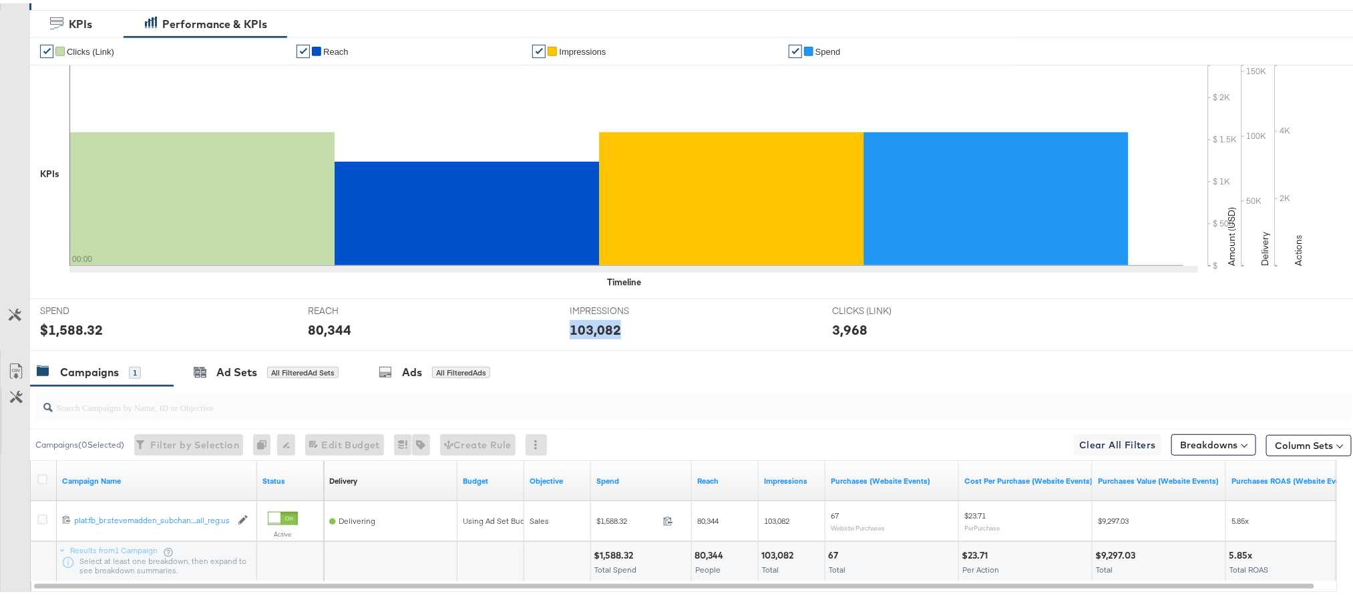
scroll to position [0, 0]
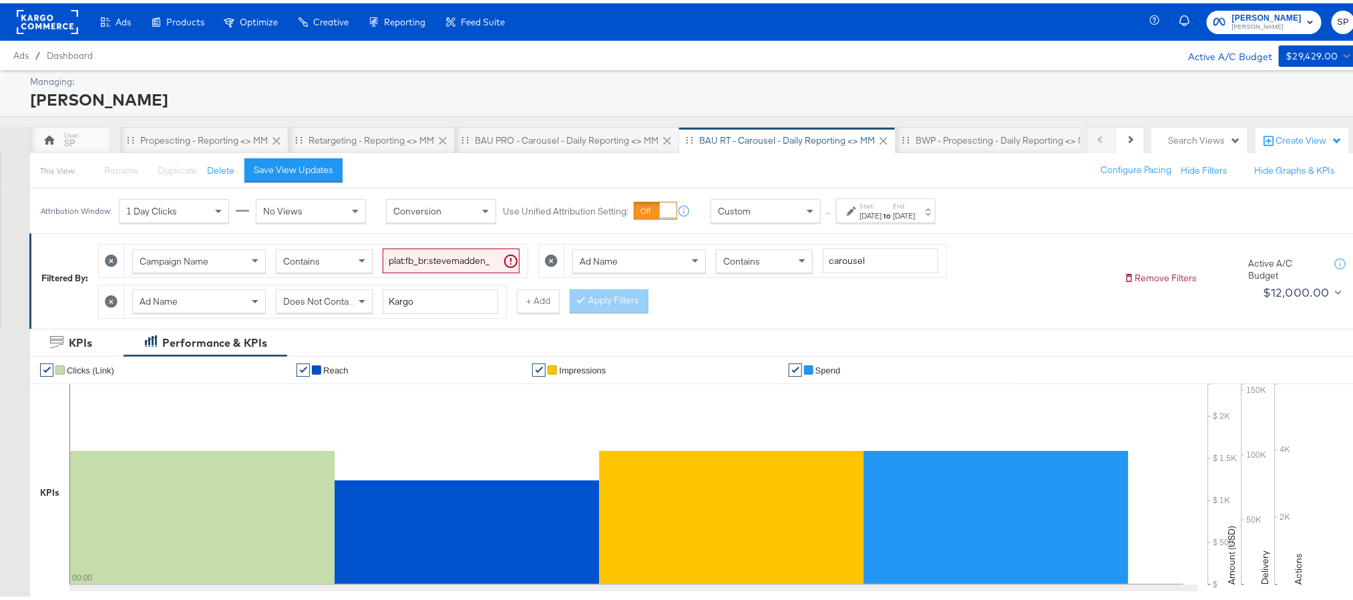
click at [36, 23] on rect at bounding box center [47, 19] width 61 height 24
